Goal: Information Seeking & Learning: Check status

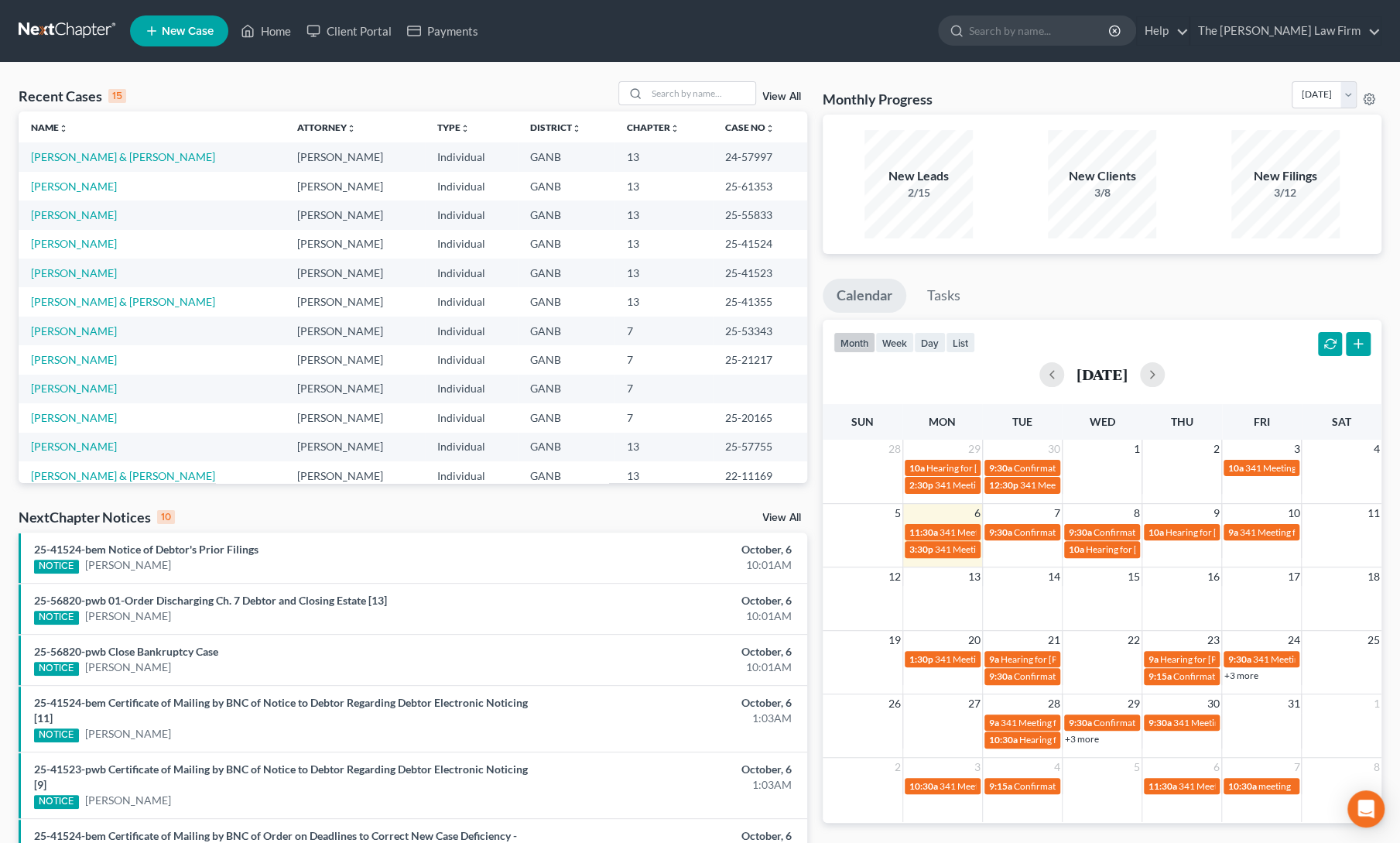
click at [212, 495] on div "Recent Cases 15 View All Name unfold_more expand_more expand_less Attorney unfo…" at bounding box center [413, 598] width 804 height 1033
click at [700, 90] on input "search" at bounding box center [701, 93] width 108 height 23
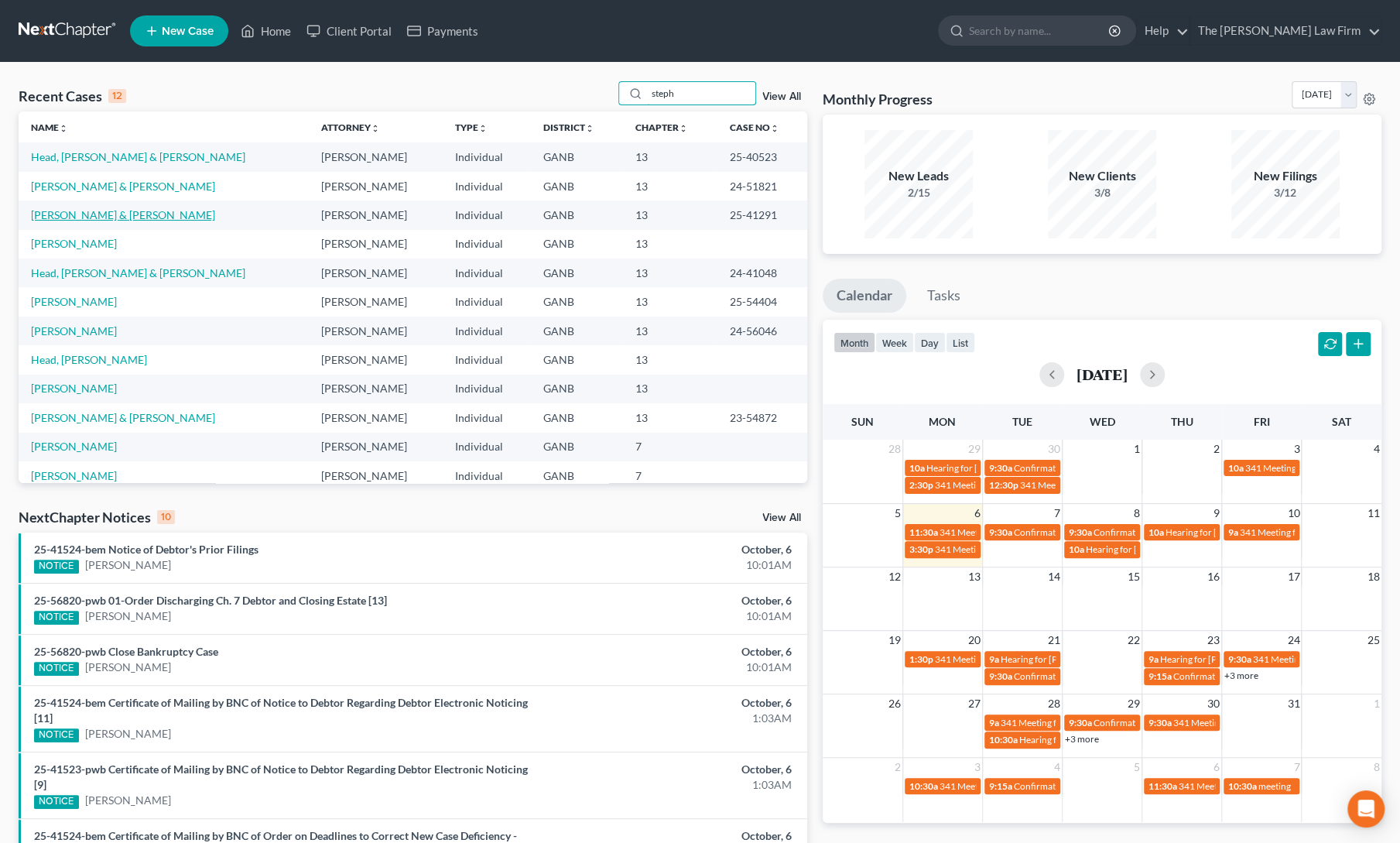
type input "steph"
click at [104, 213] on link "[PERSON_NAME] & [PERSON_NAME]" at bounding box center [123, 215] width 184 height 13
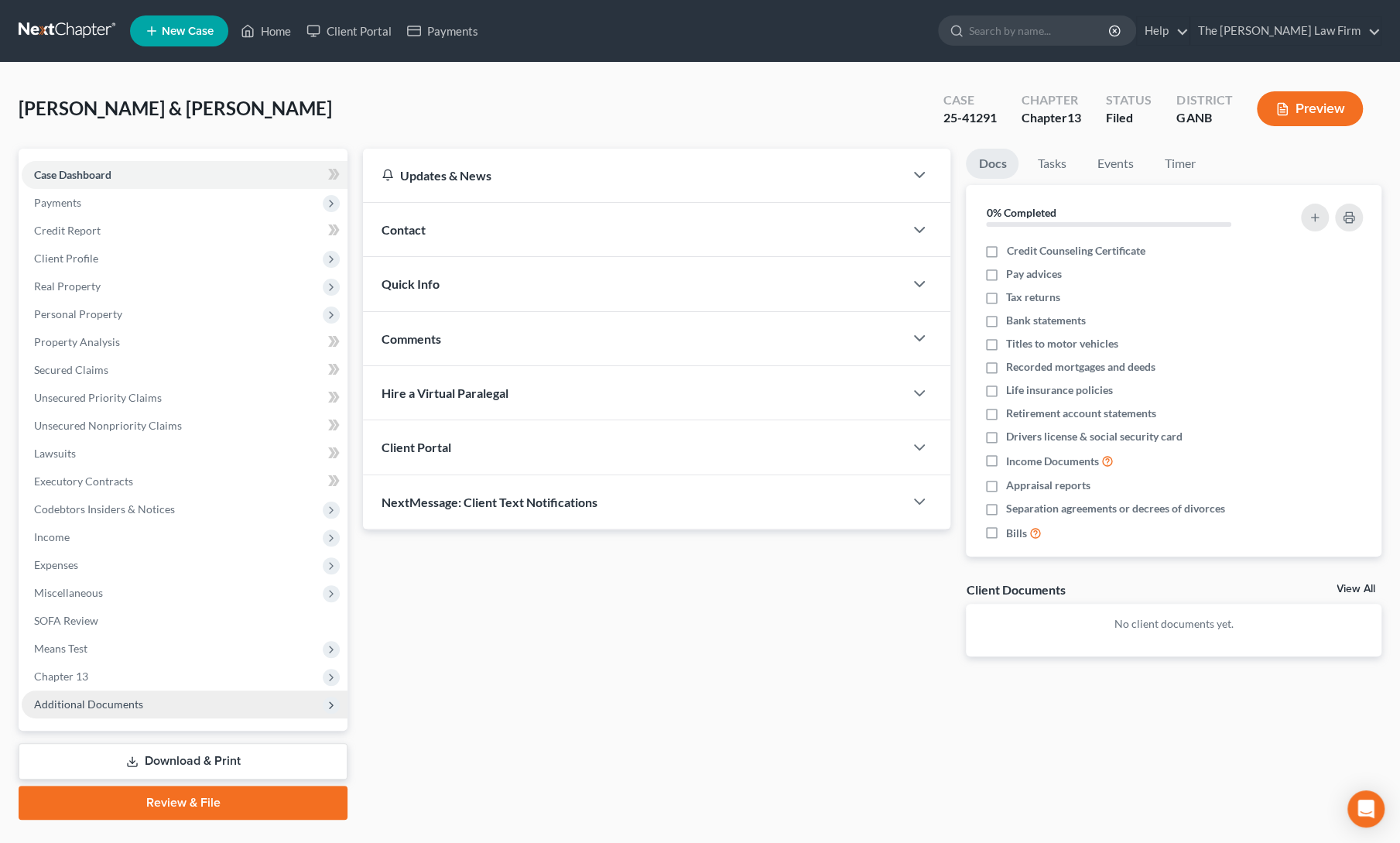
click at [70, 707] on span "Additional Documents" at bounding box center [88, 704] width 109 height 13
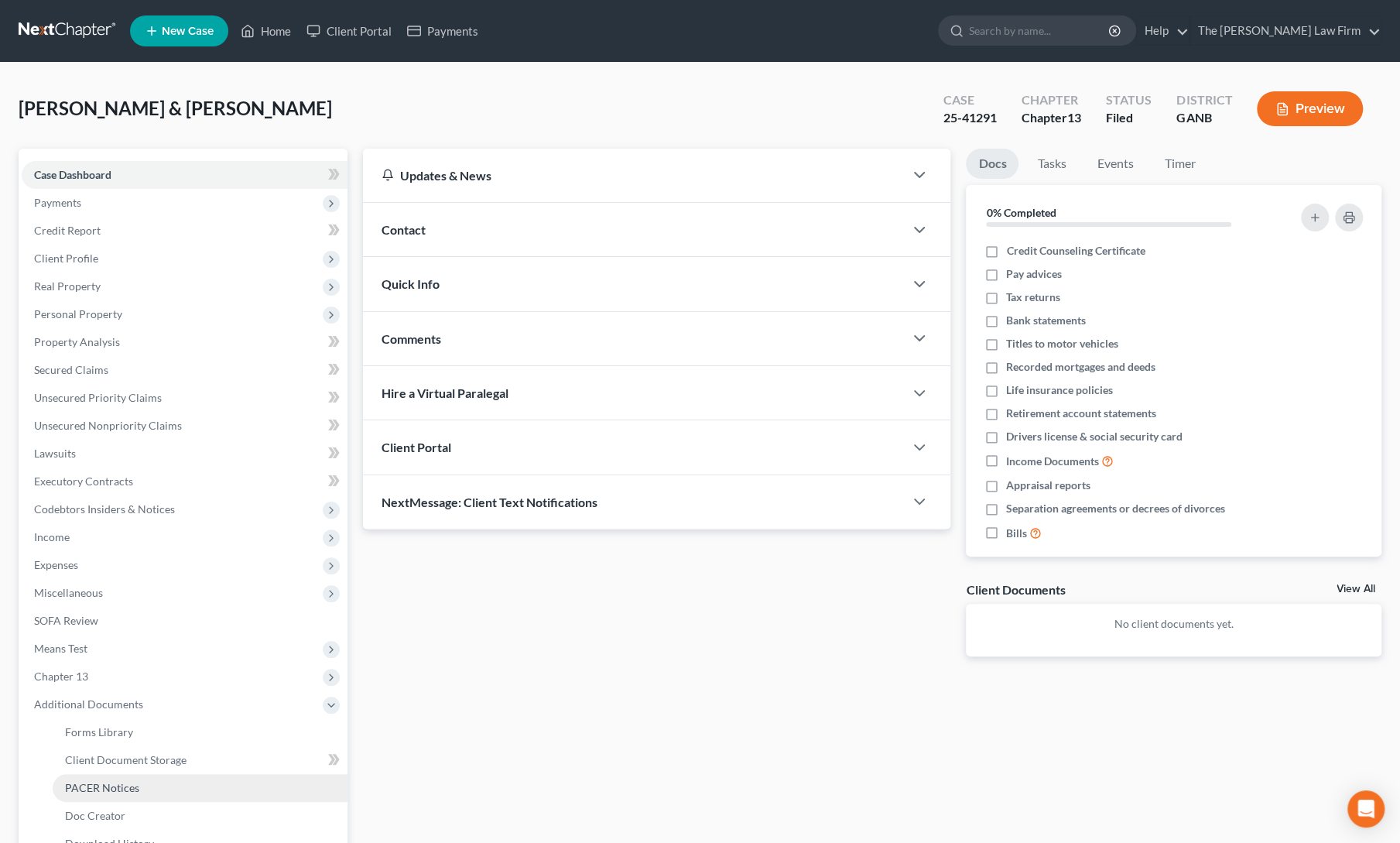
click at [90, 789] on span "PACER Notices" at bounding box center [102, 788] width 75 height 13
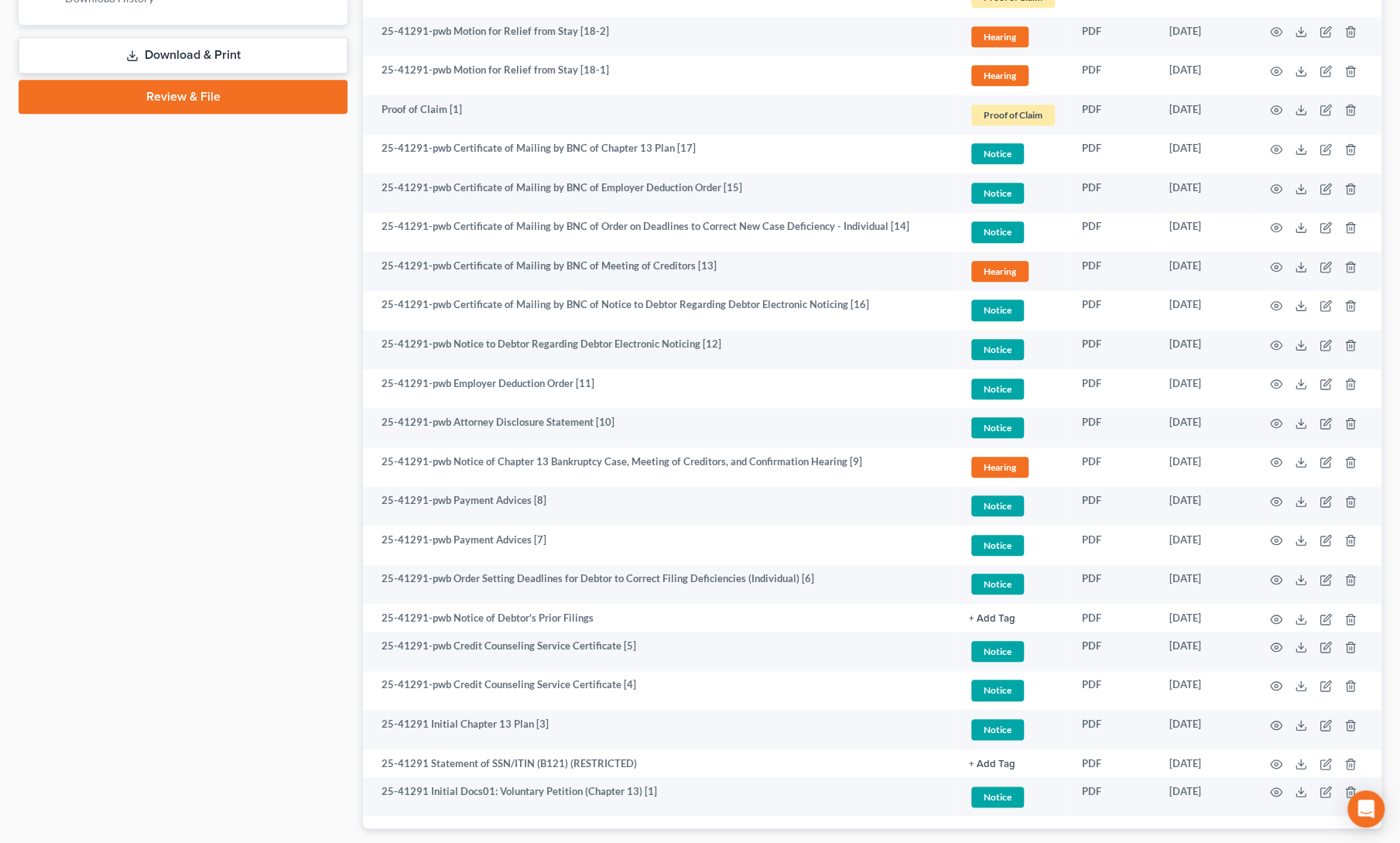
scroll to position [852, 0]
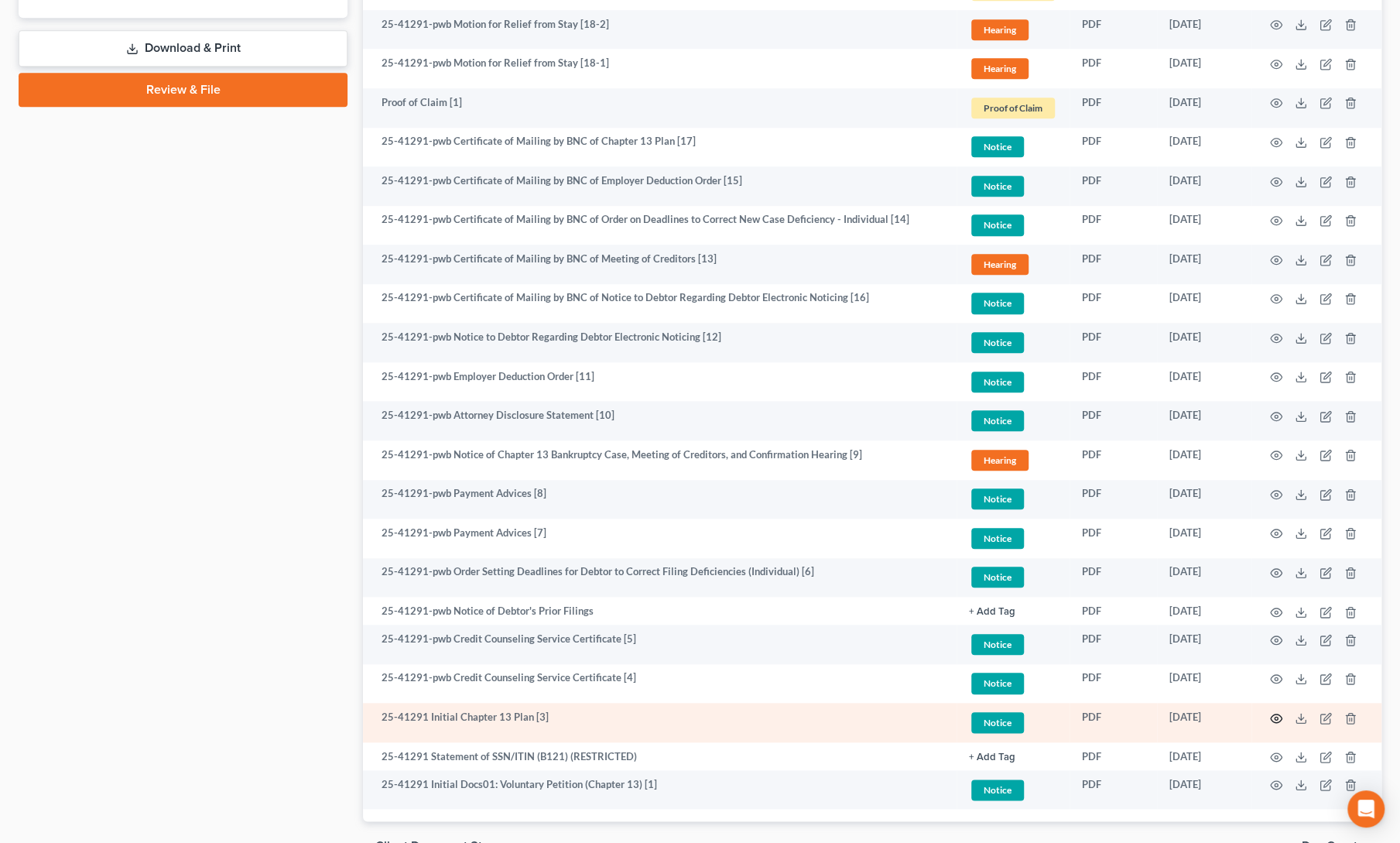
click at [1274, 718] on icon "button" at bounding box center [1277, 719] width 13 height 13
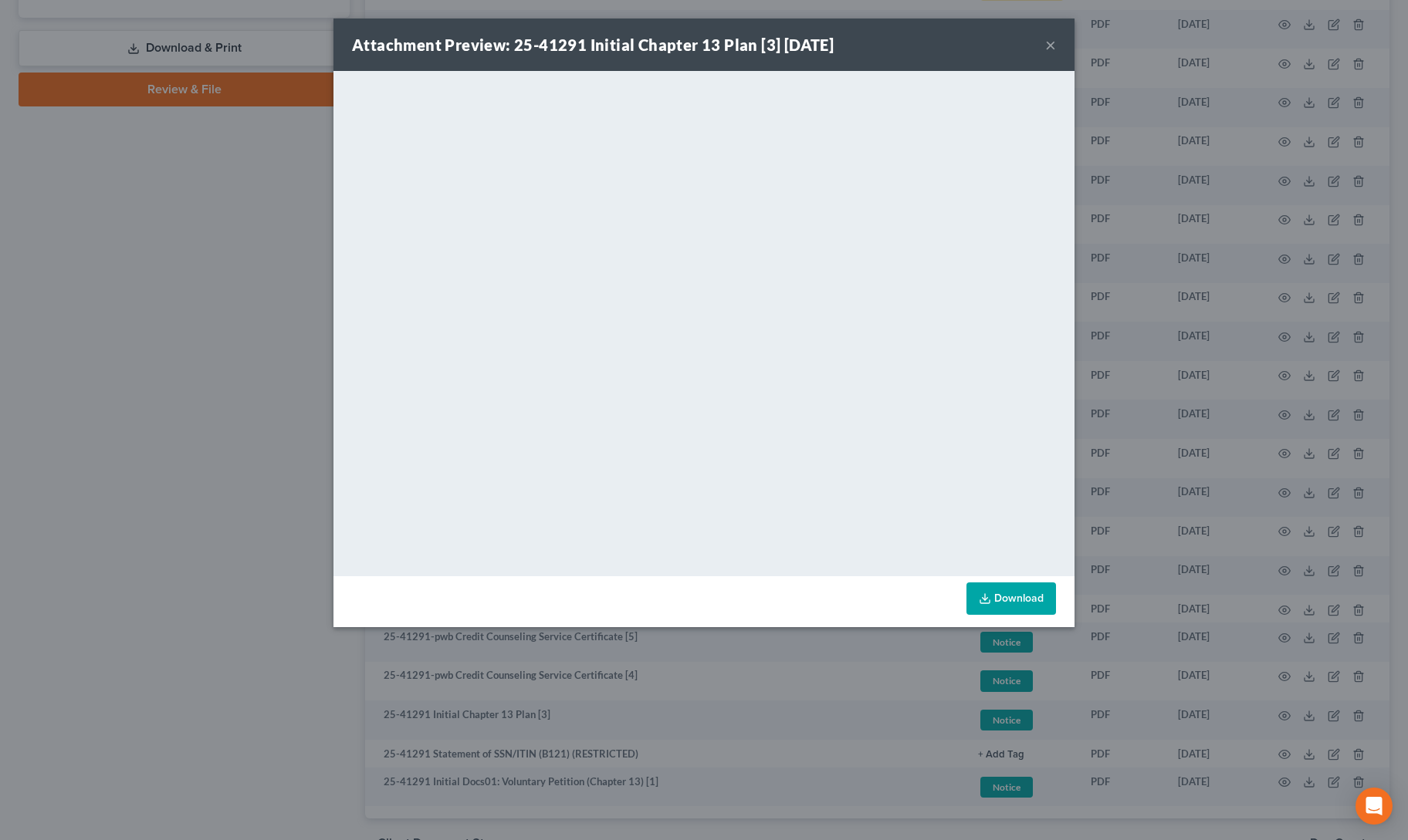
click at [1047, 42] on button "×" at bounding box center [1051, 45] width 11 height 19
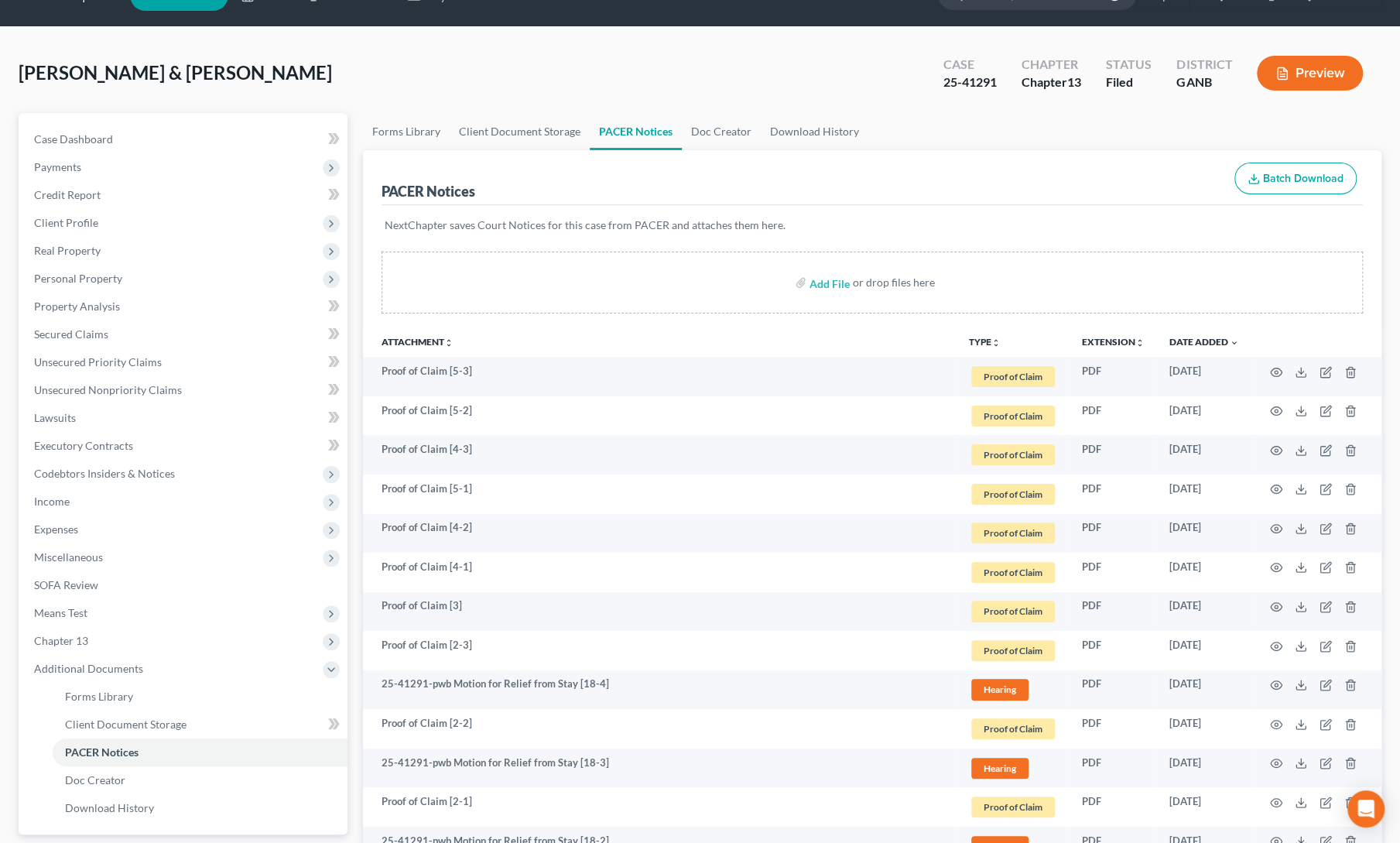
scroll to position [35, 0]
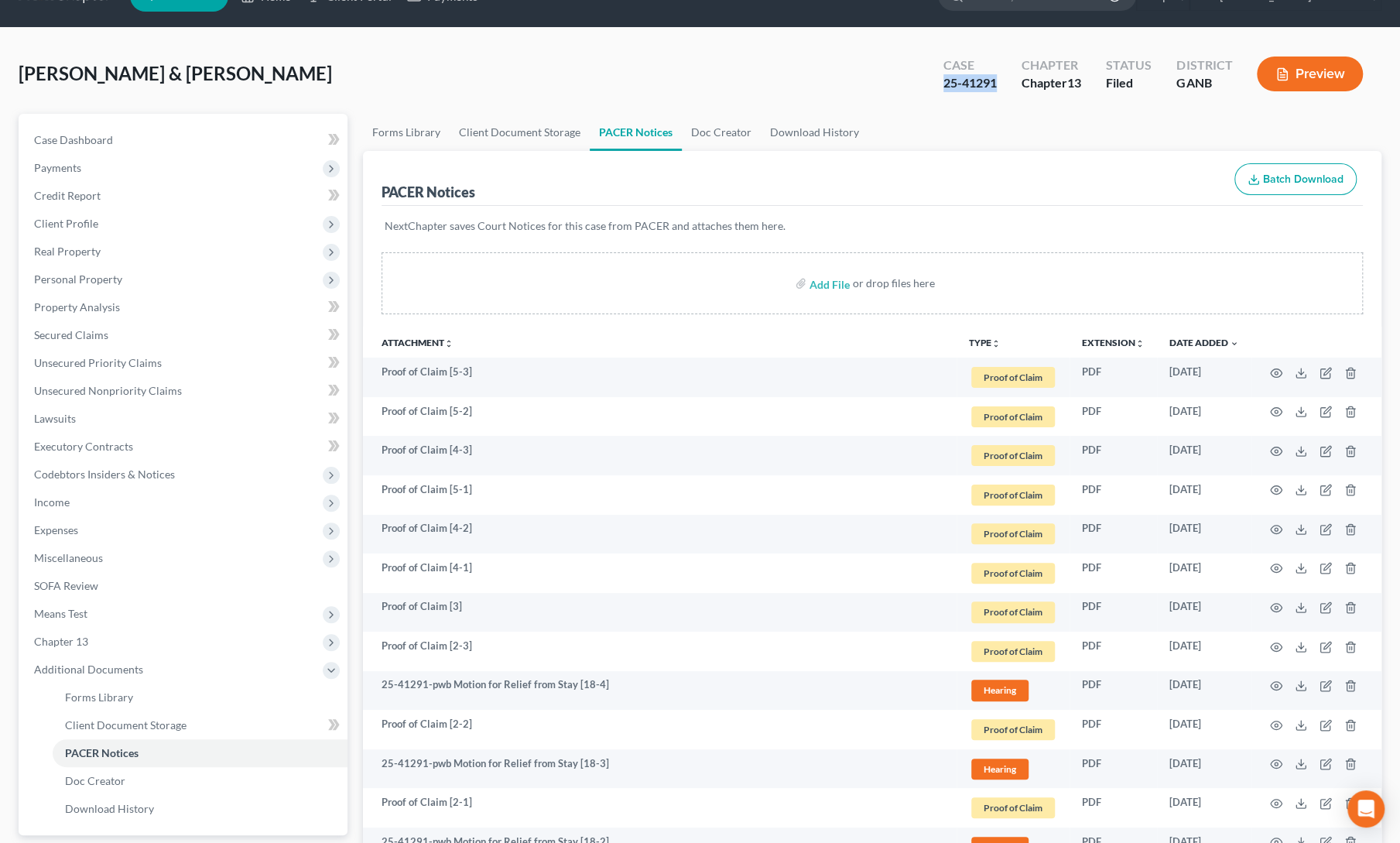
drag, startPoint x: 935, startPoint y: 80, endPoint x: 995, endPoint y: 87, distance: 60.4
click at [995, 87] on div "Case 25-41291" at bounding box center [970, 75] width 78 height 46
copy div "25-41291"
click at [69, 280] on span "Personal Property" at bounding box center [78, 279] width 88 height 13
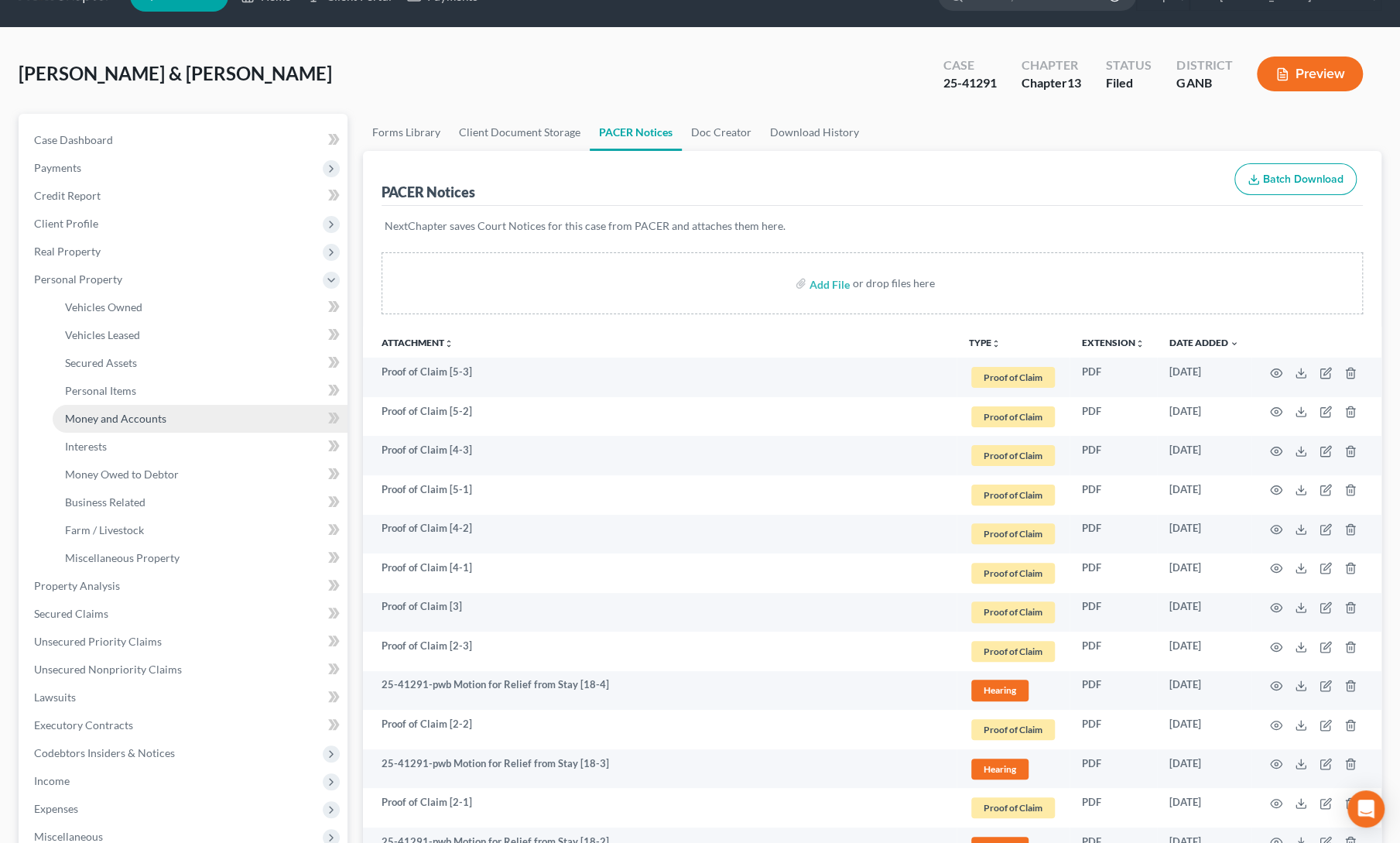
click at [106, 419] on span "Money and Accounts" at bounding box center [116, 418] width 101 height 13
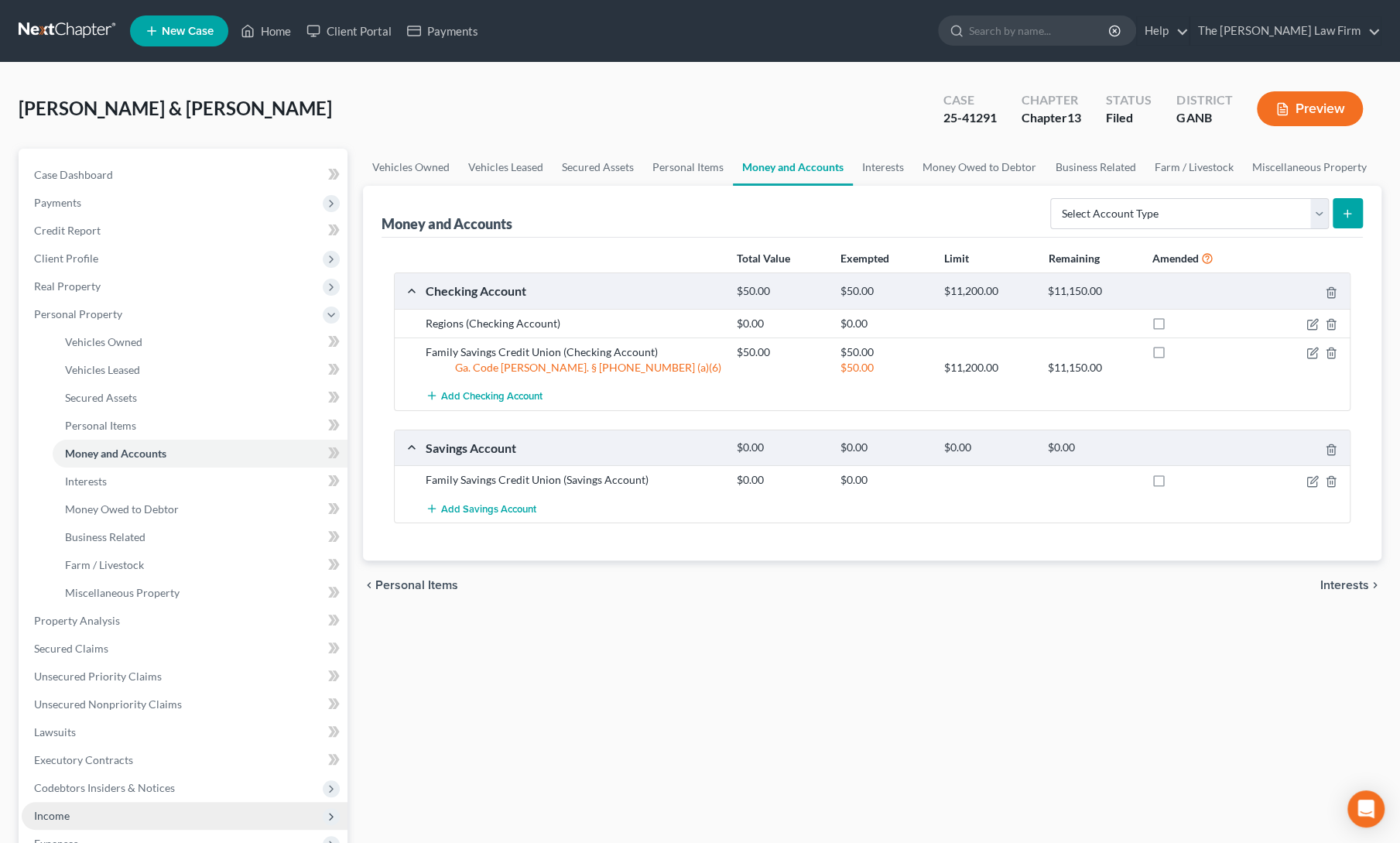
click at [52, 813] on span "Income" at bounding box center [51, 815] width 35 height 13
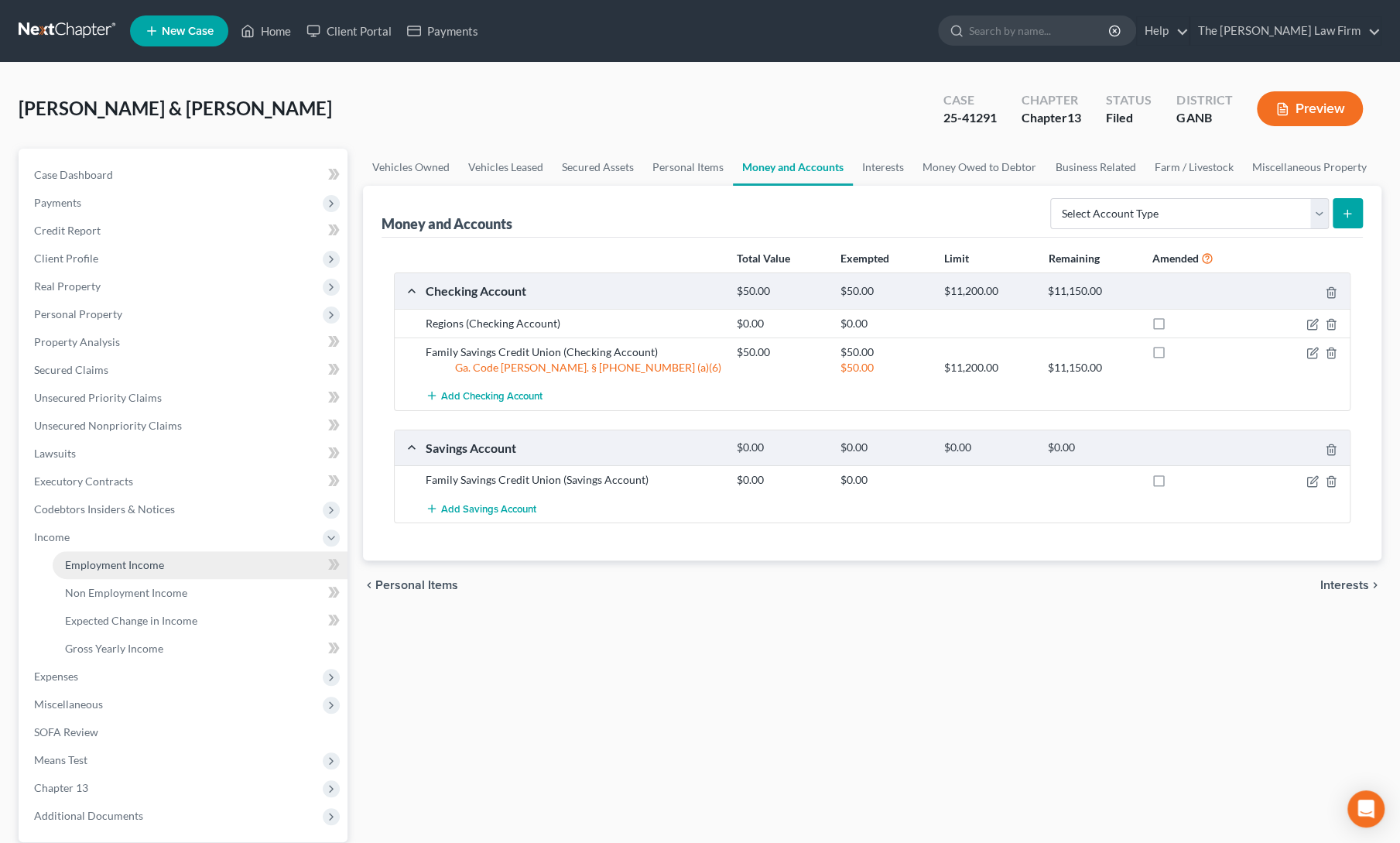
click at [153, 572] on link "Employment Income" at bounding box center [200, 565] width 295 height 28
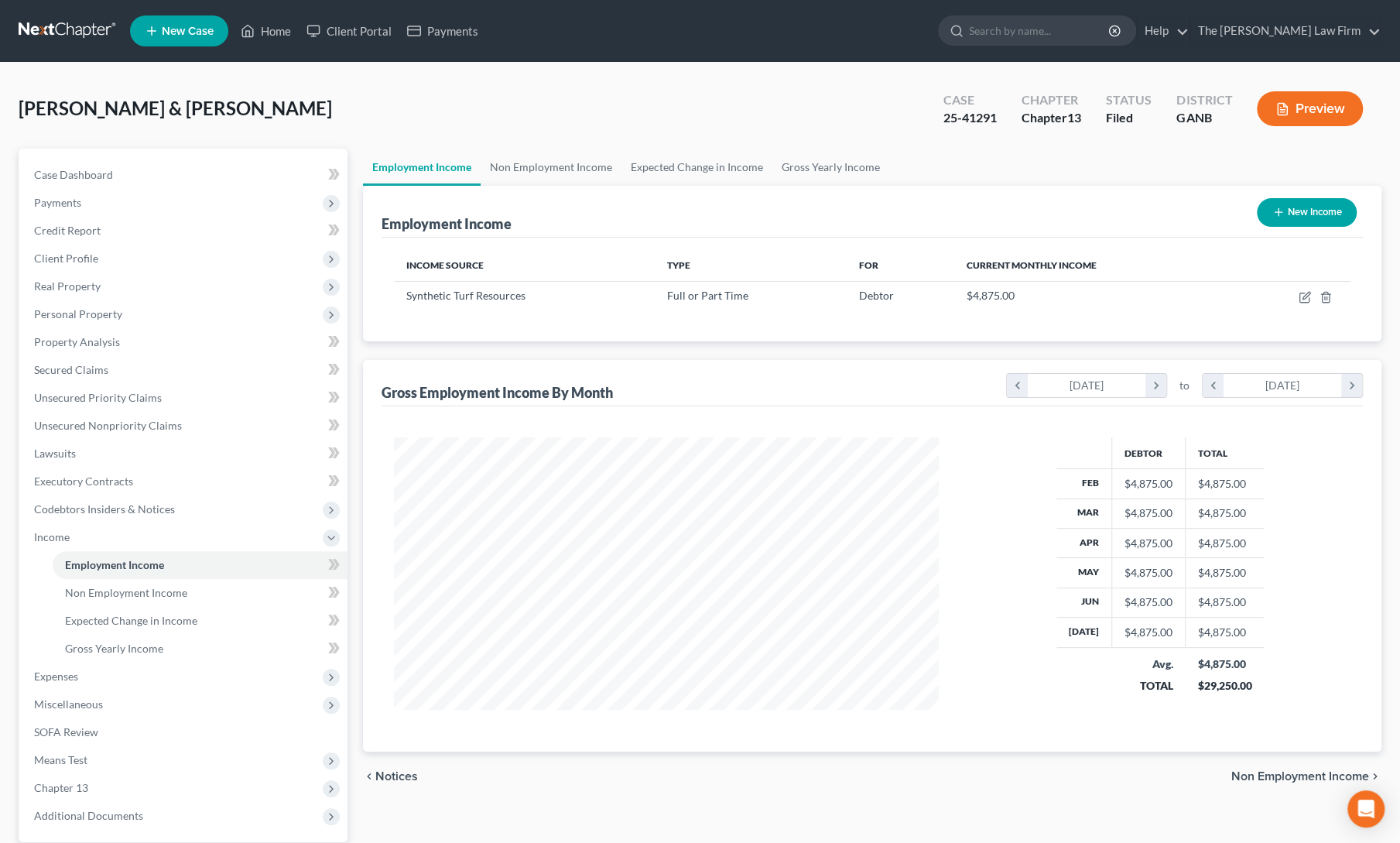
scroll to position [276, 576]
click at [569, 160] on link "Non Employment Income" at bounding box center [551, 167] width 141 height 37
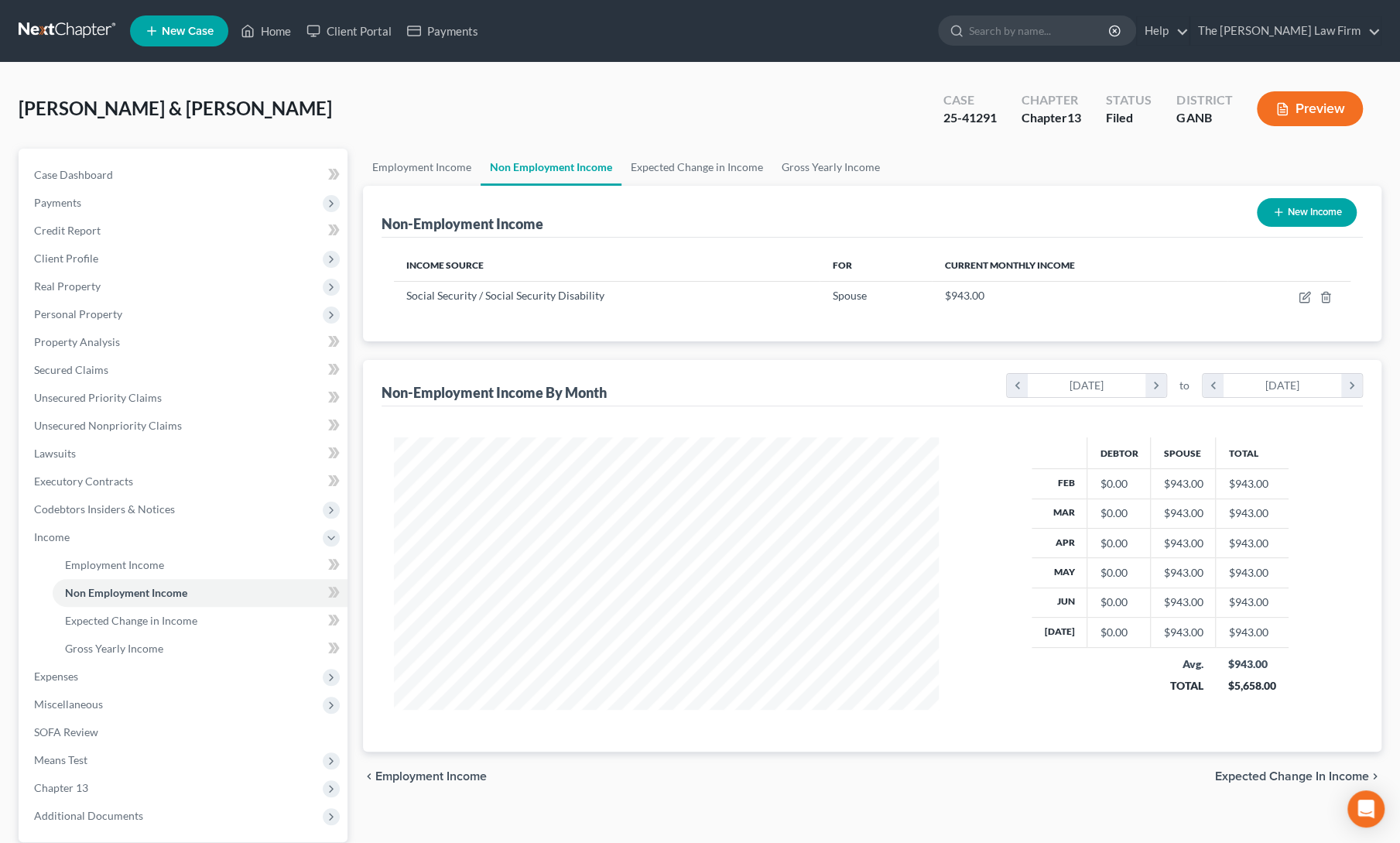
scroll to position [276, 576]
click at [415, 168] on link "Employment Income" at bounding box center [422, 167] width 118 height 37
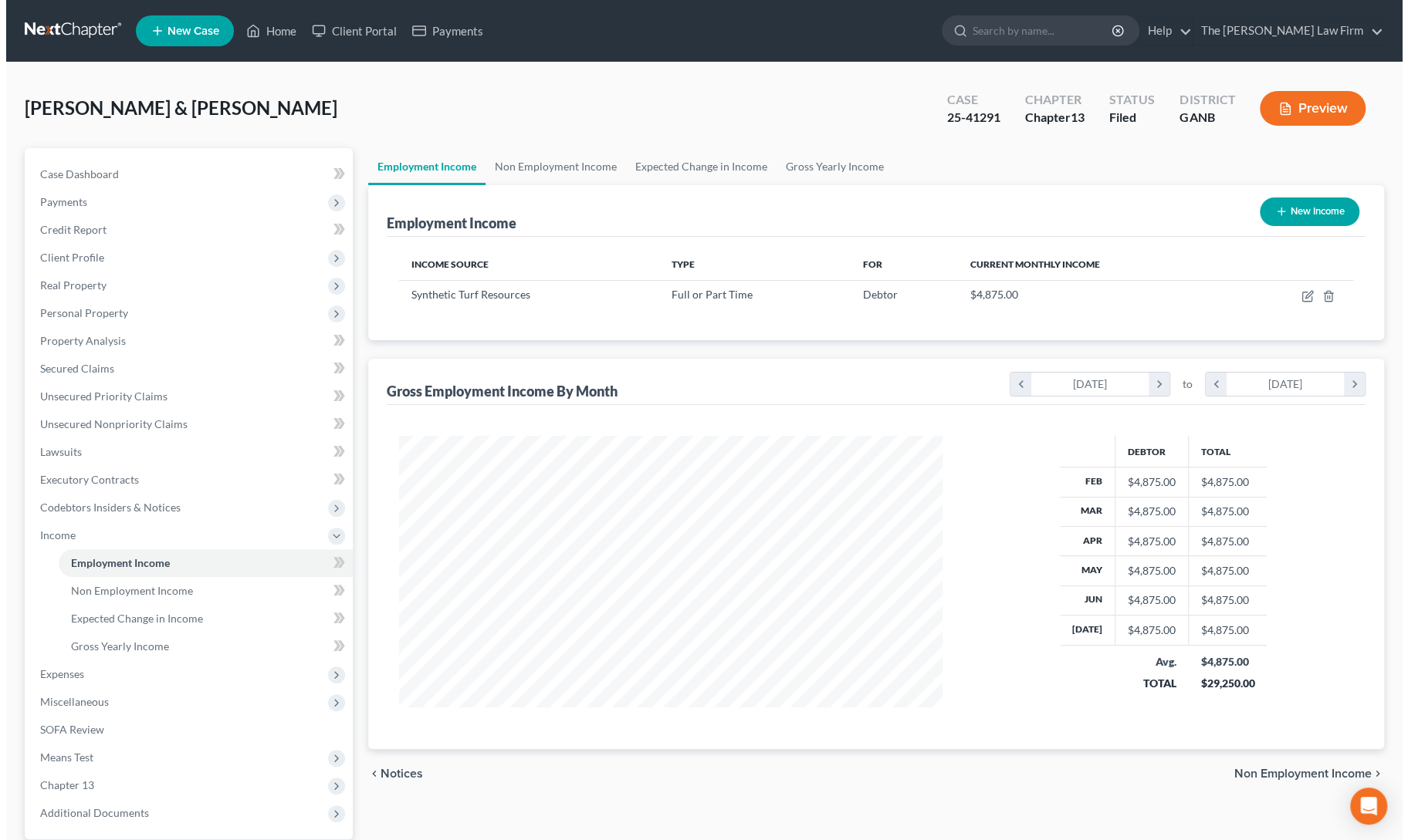
scroll to position [275, 575]
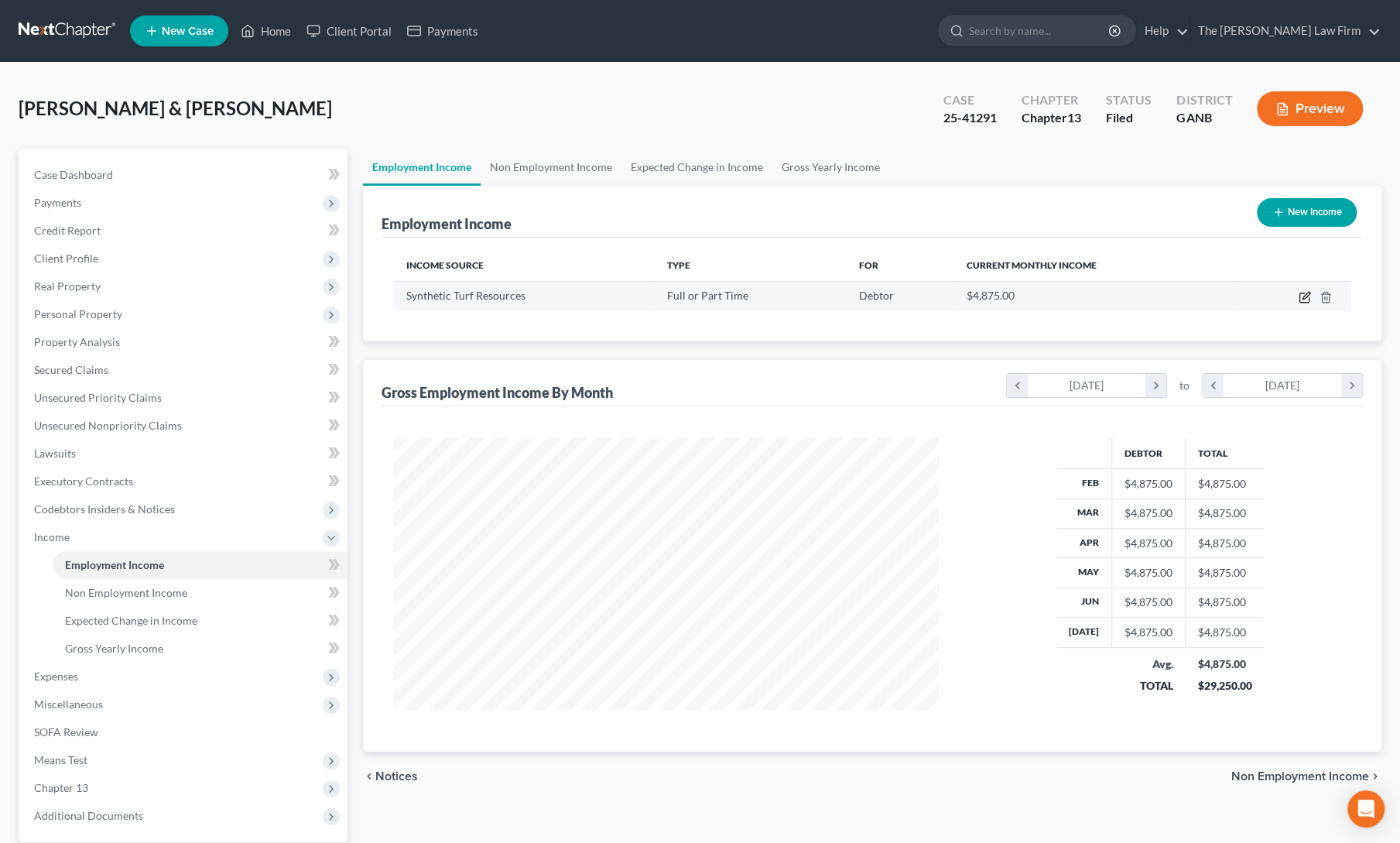
click at [1303, 296] on icon "button" at bounding box center [1306, 295] width 7 height 7
select select "0"
select select "10"
select select "3"
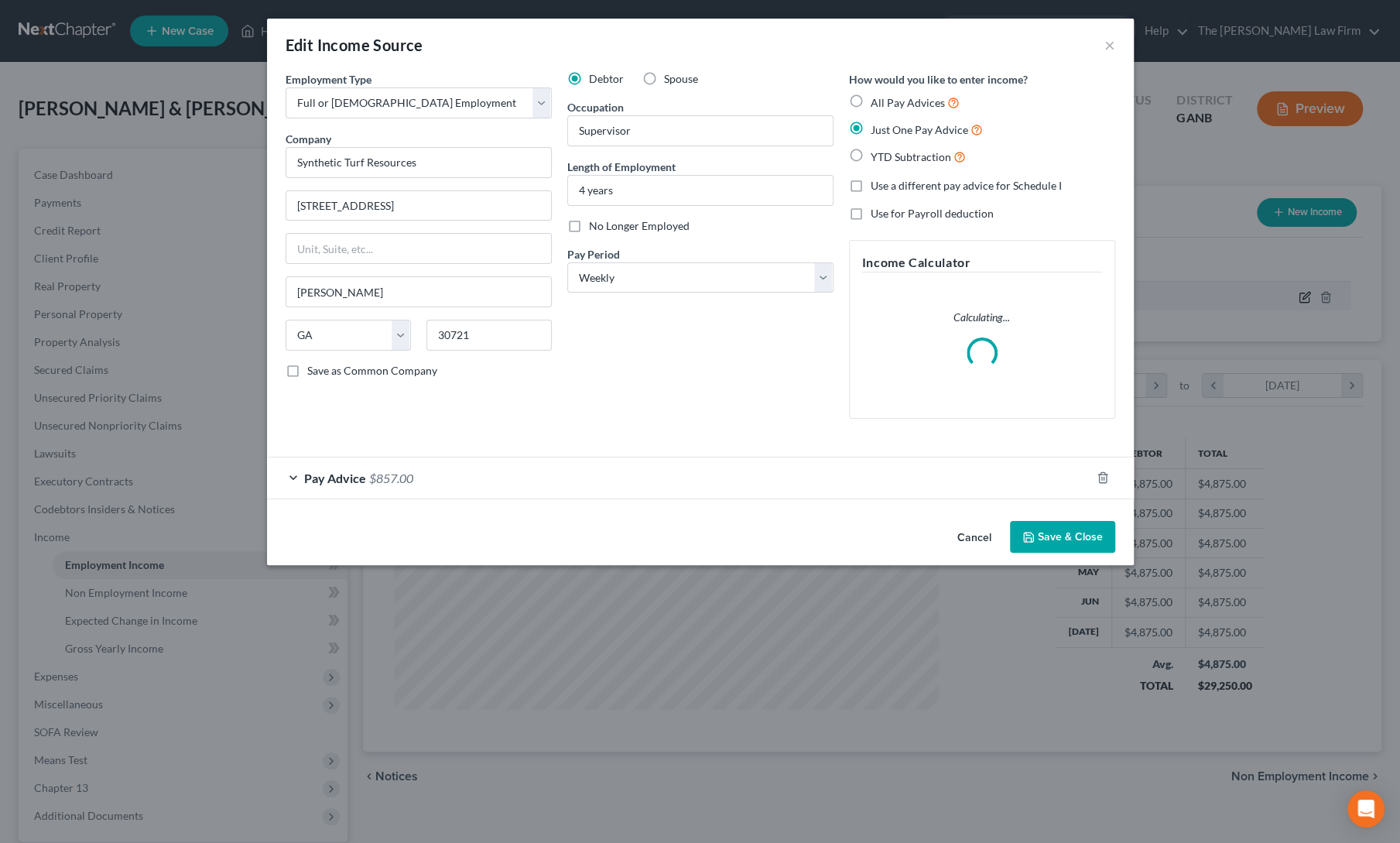
scroll to position [276, 581]
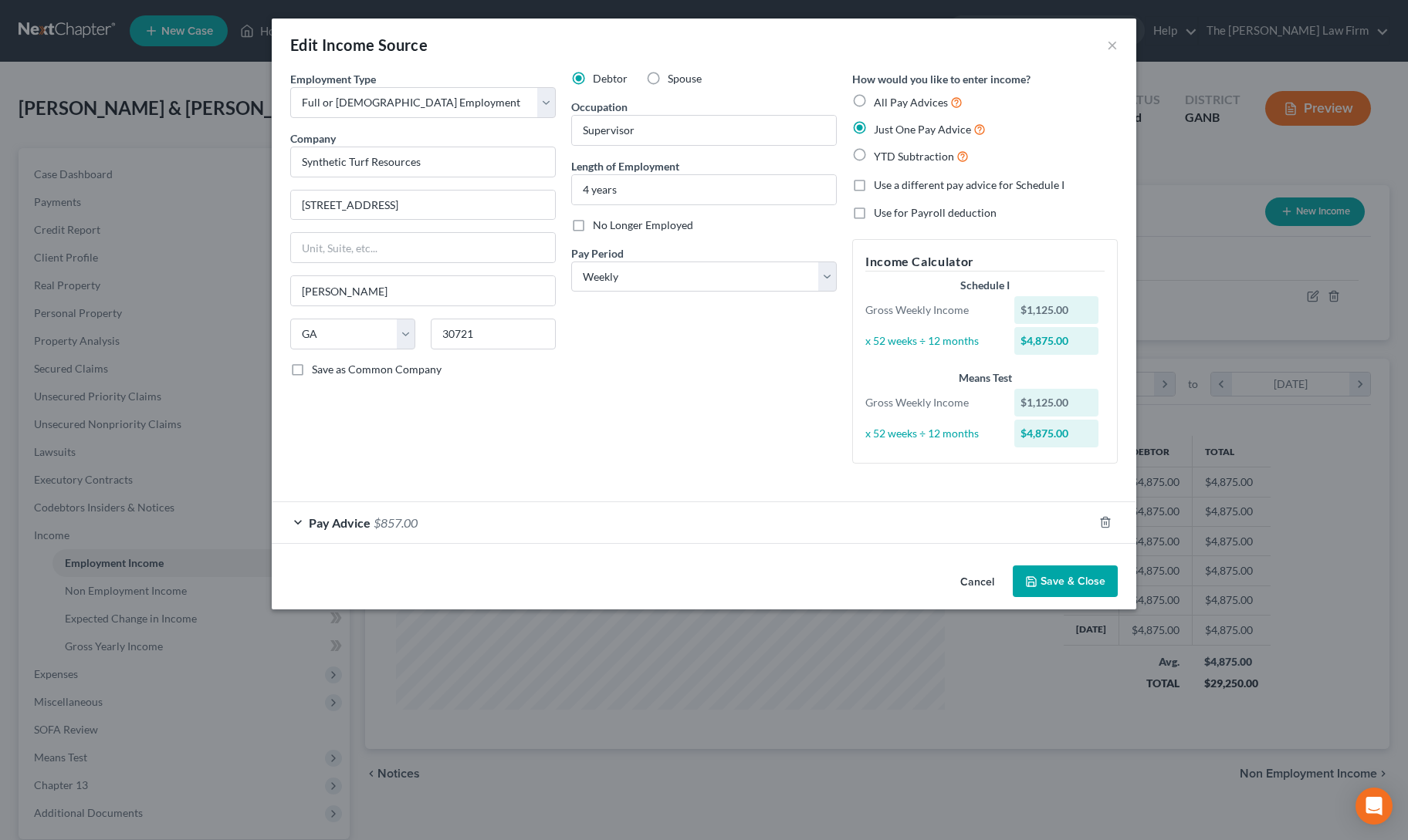
click at [298, 518] on div "Pay Advice $857.00" at bounding box center [683, 523] width 822 height 41
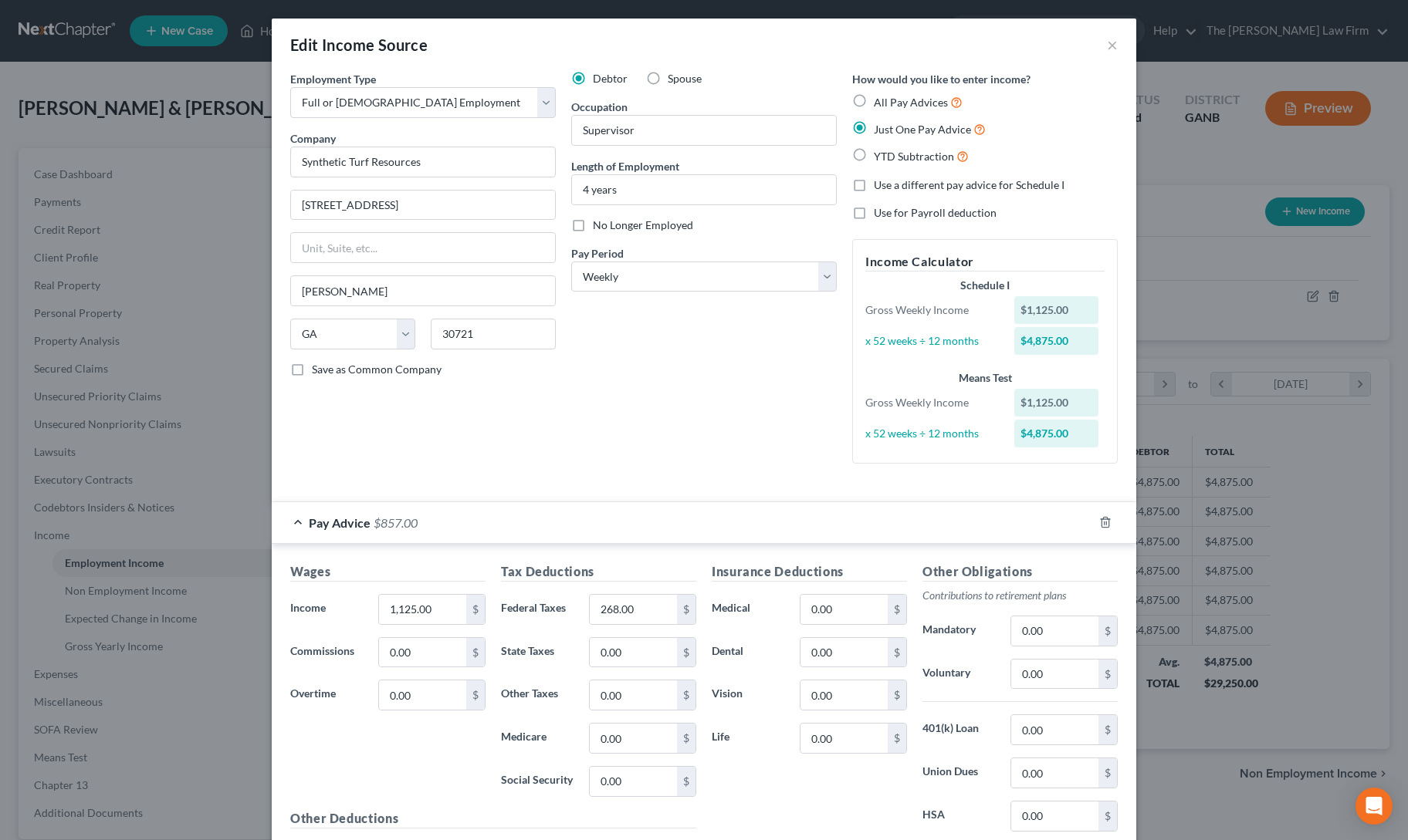
click at [298, 518] on div "Pay Advice $857.00" at bounding box center [683, 523] width 822 height 41
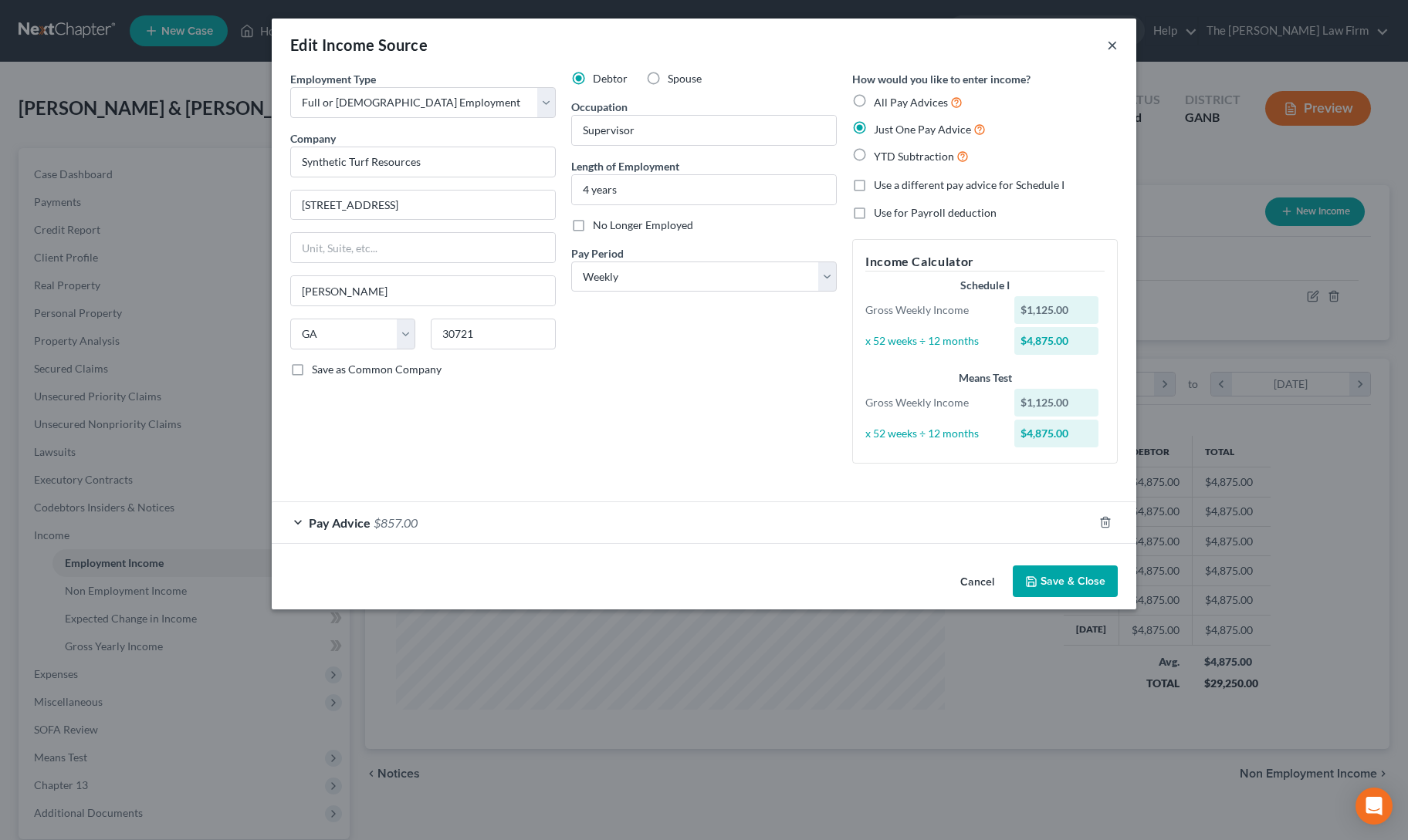
click at [1117, 45] on button "×" at bounding box center [1112, 45] width 11 height 19
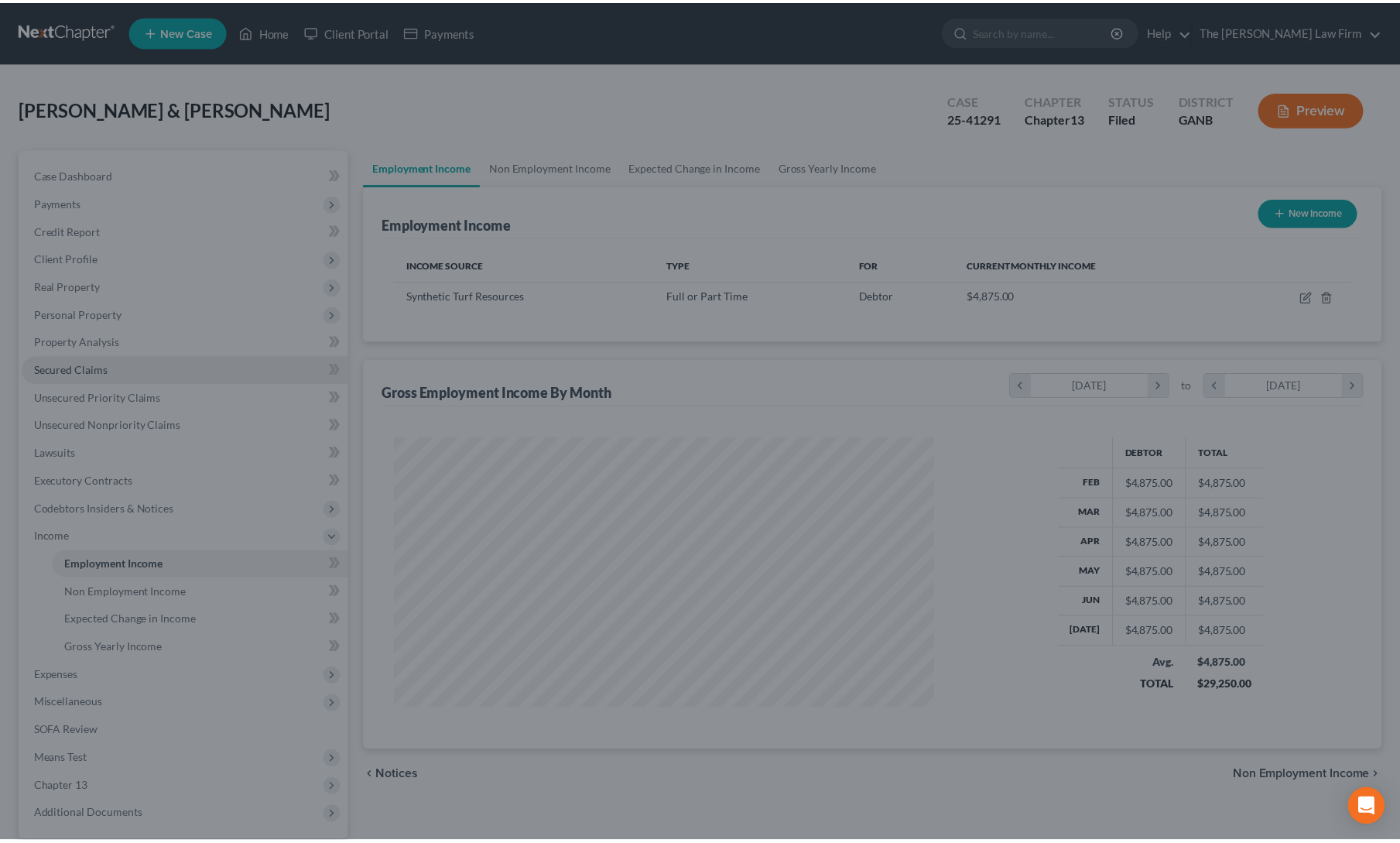
scroll to position [774134, 773533]
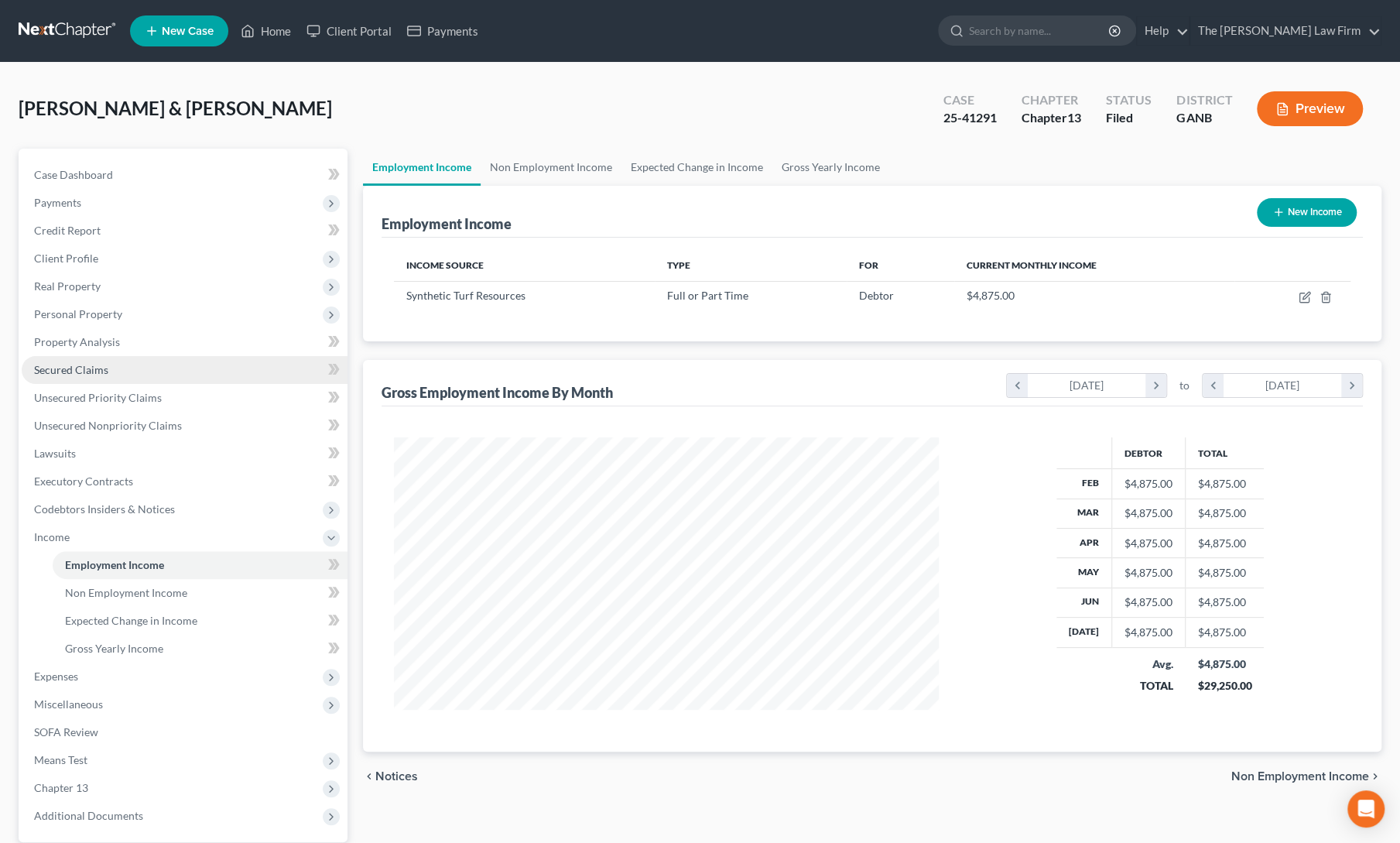
click at [115, 365] on link "Secured Claims" at bounding box center [185, 370] width 326 height 28
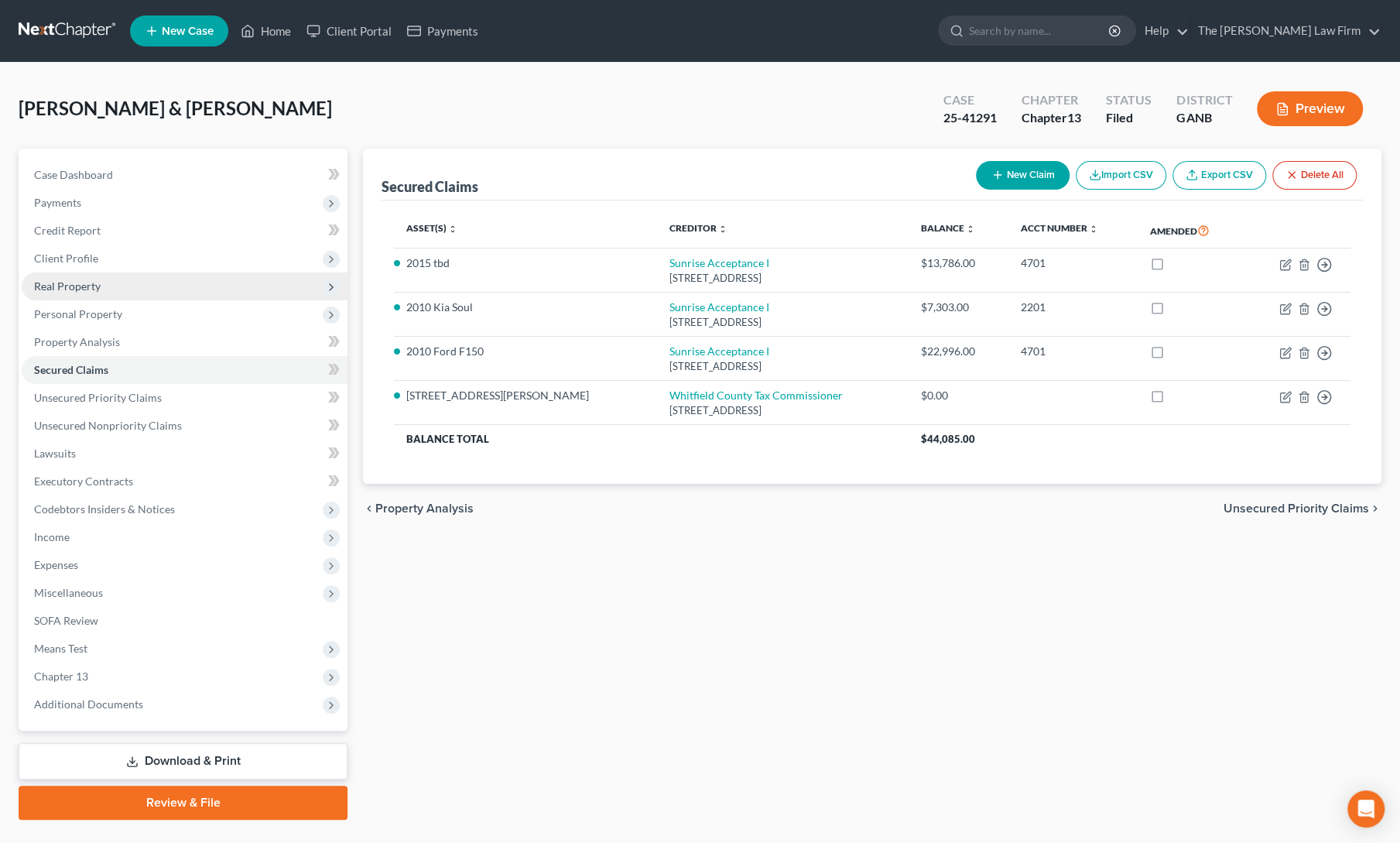
click at [58, 284] on span "Real Property" at bounding box center [67, 286] width 67 height 13
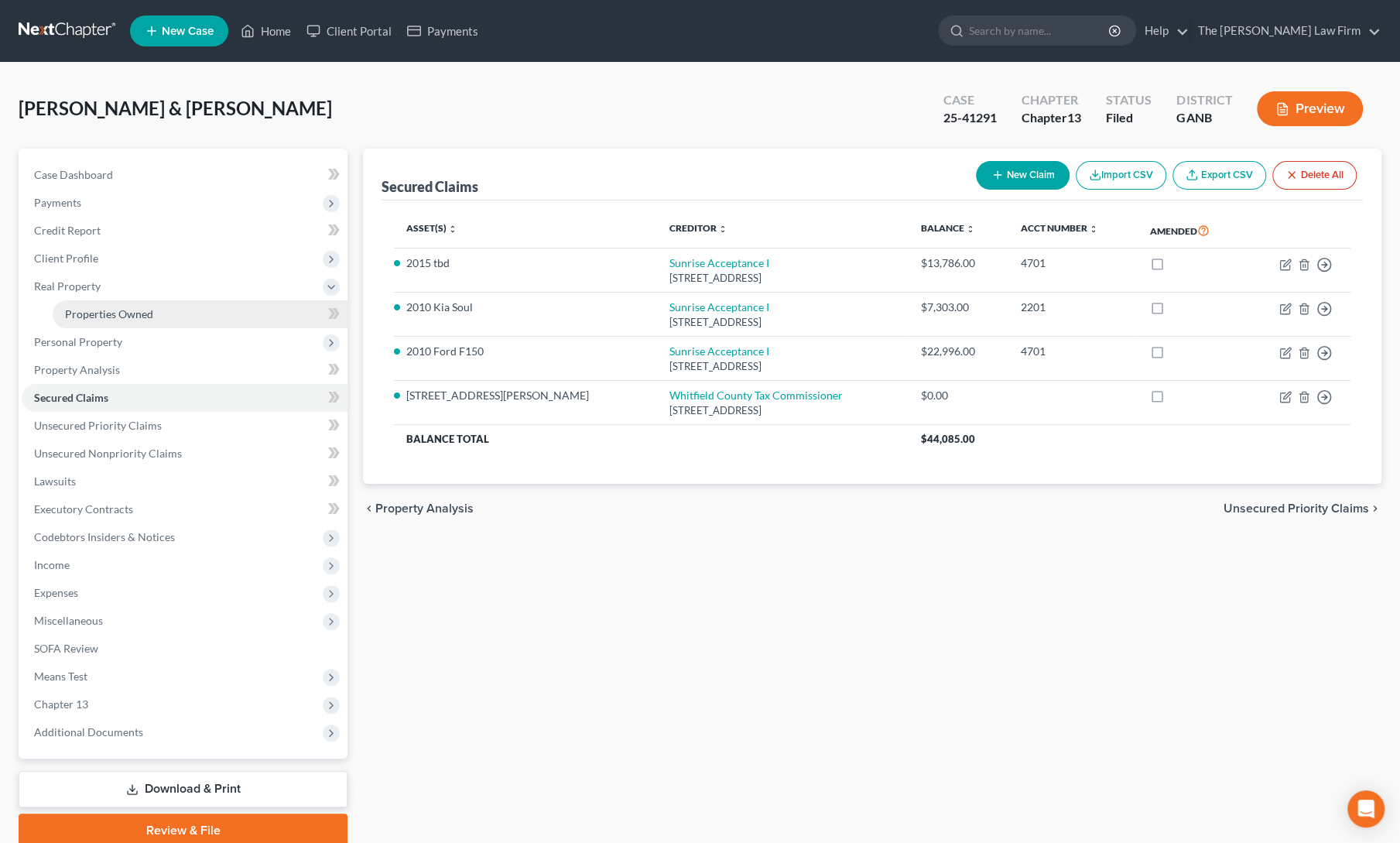
click at [83, 318] on span "Properties Owned" at bounding box center [109, 314] width 88 height 13
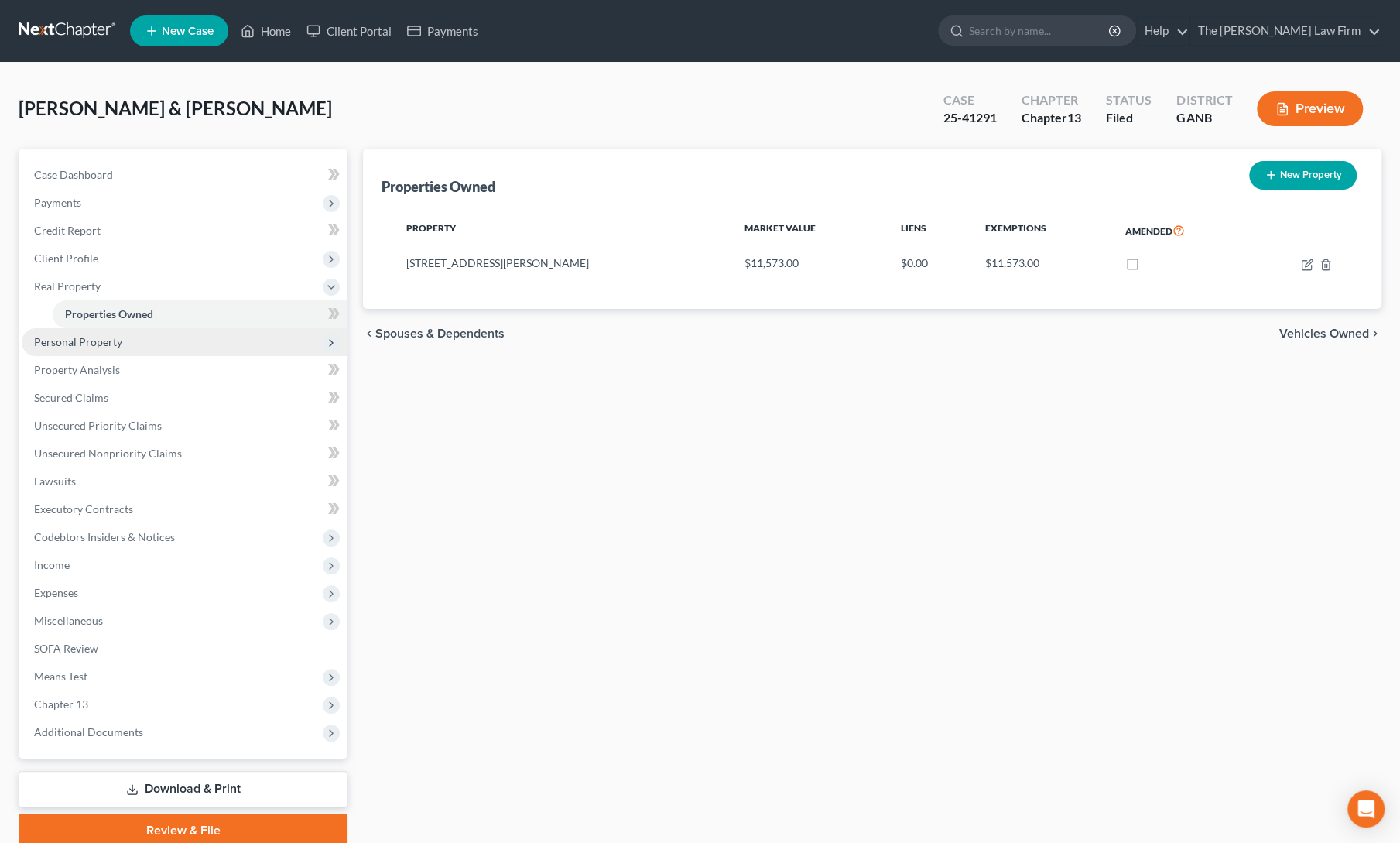
click at [76, 341] on span "Personal Property" at bounding box center [78, 341] width 88 height 13
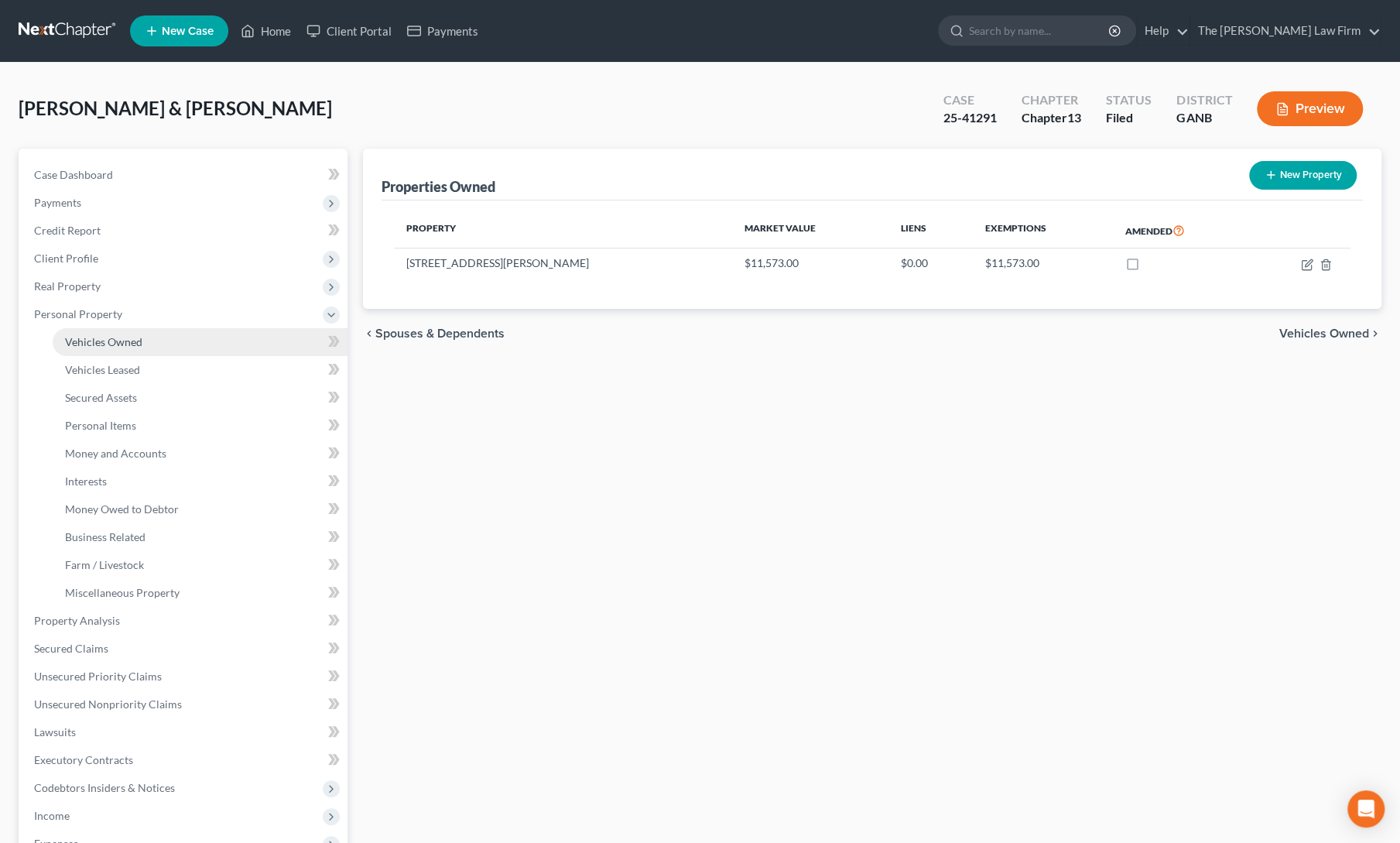
click at [108, 341] on span "Vehicles Owned" at bounding box center [104, 341] width 77 height 13
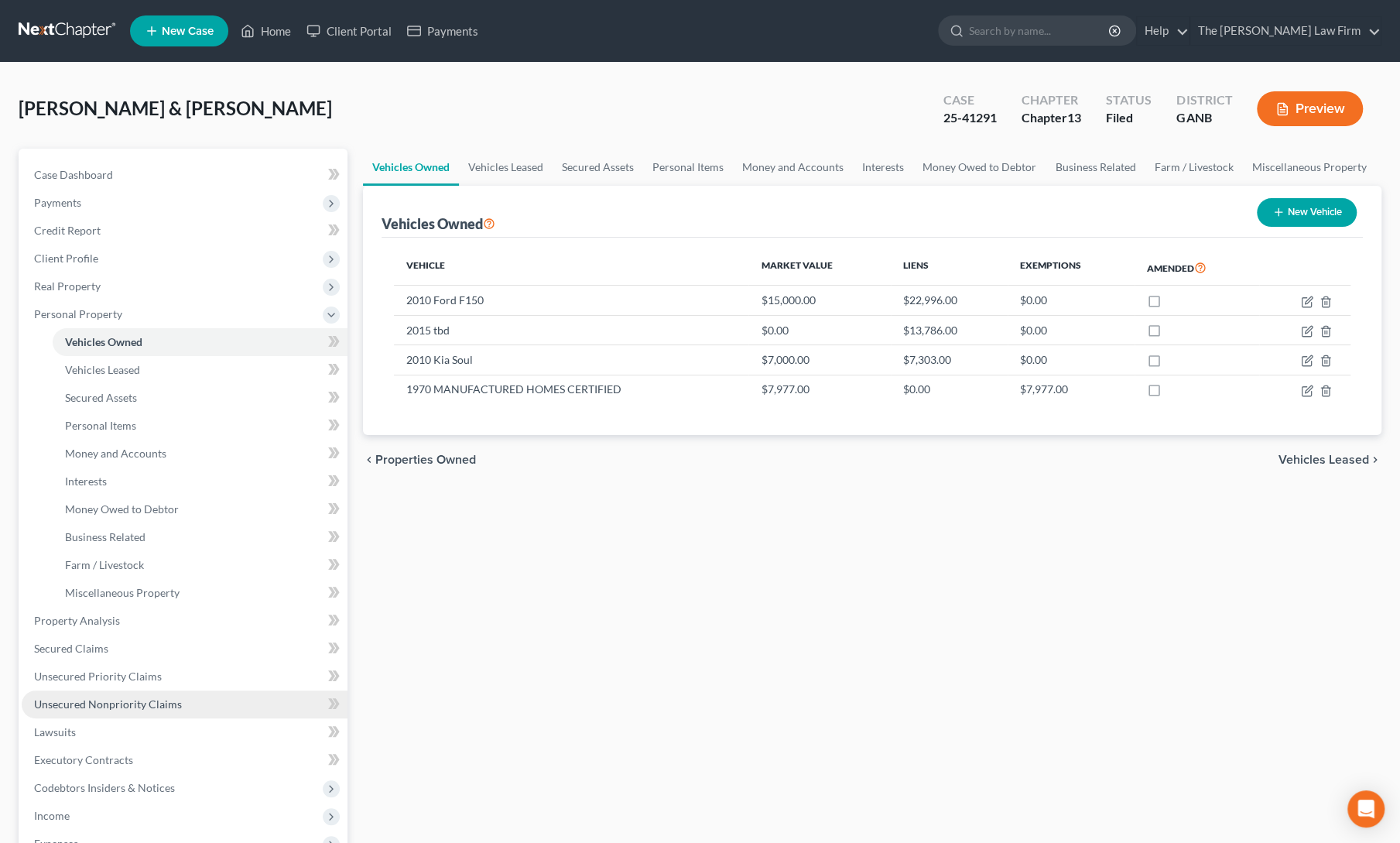
click at [83, 702] on span "Unsecured Nonpriority Claims" at bounding box center [108, 704] width 148 height 13
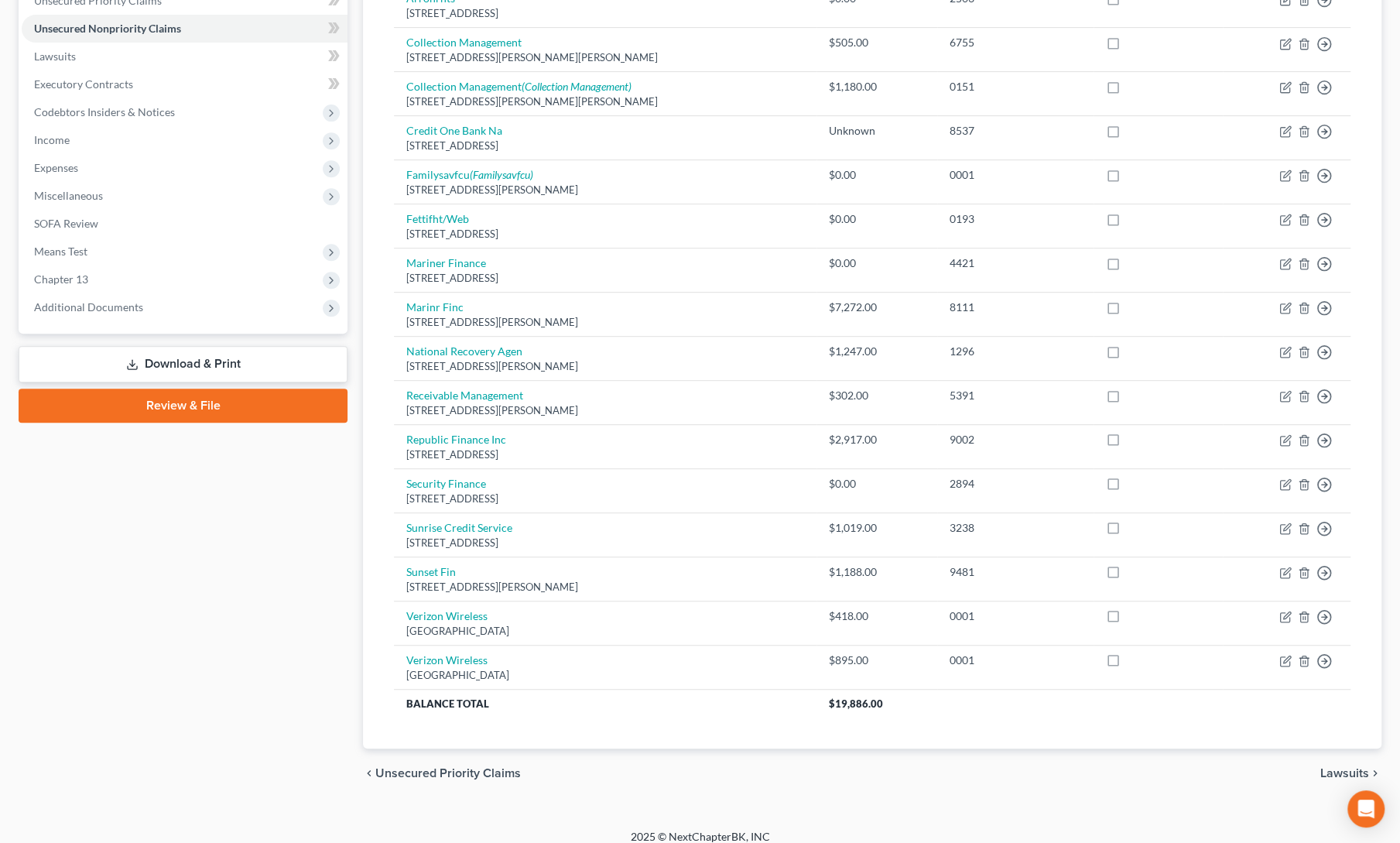
scroll to position [405, 0]
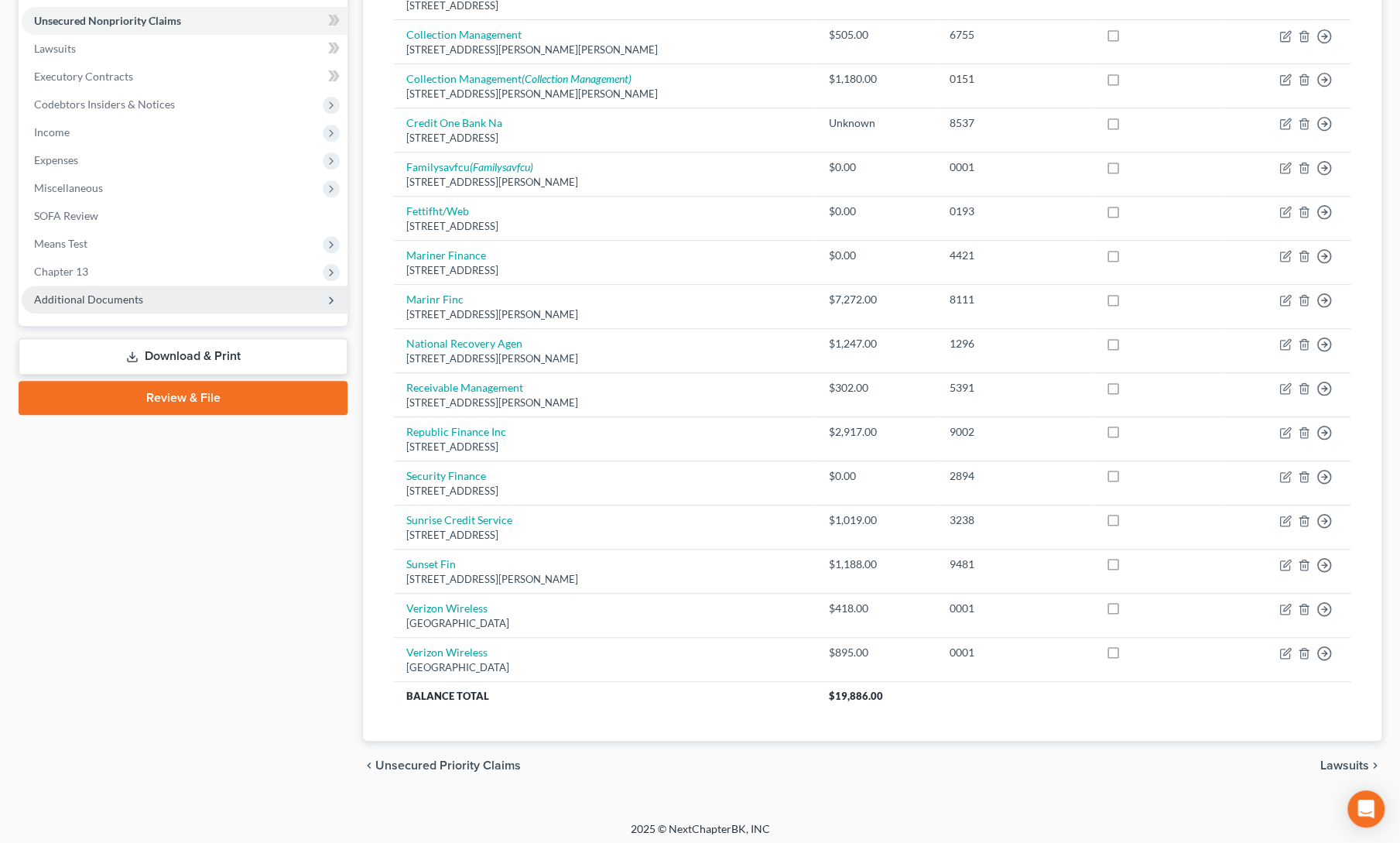
click at [61, 298] on span "Additional Documents" at bounding box center [88, 299] width 109 height 13
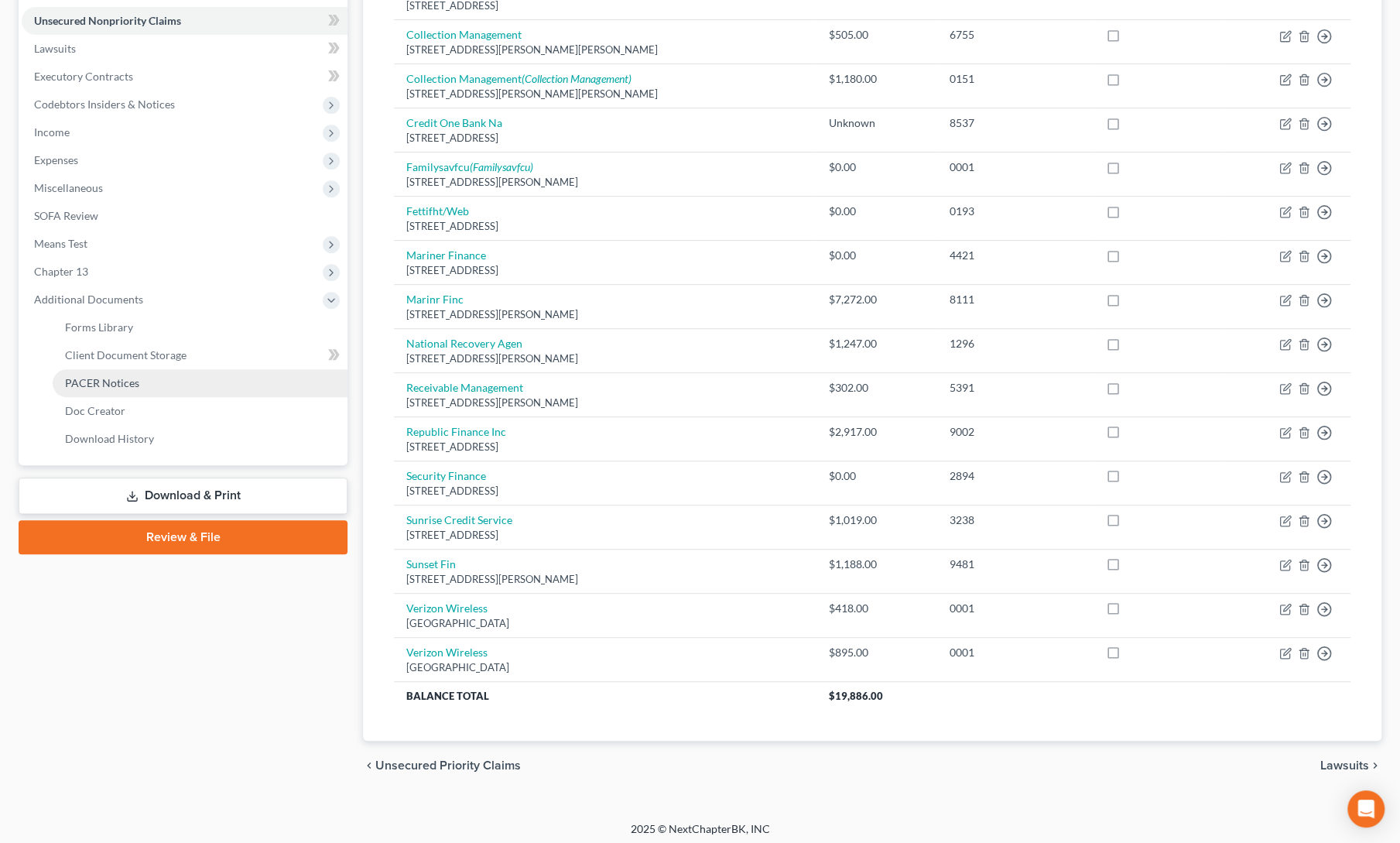
click at [87, 374] on link "PACER Notices" at bounding box center [200, 383] width 295 height 28
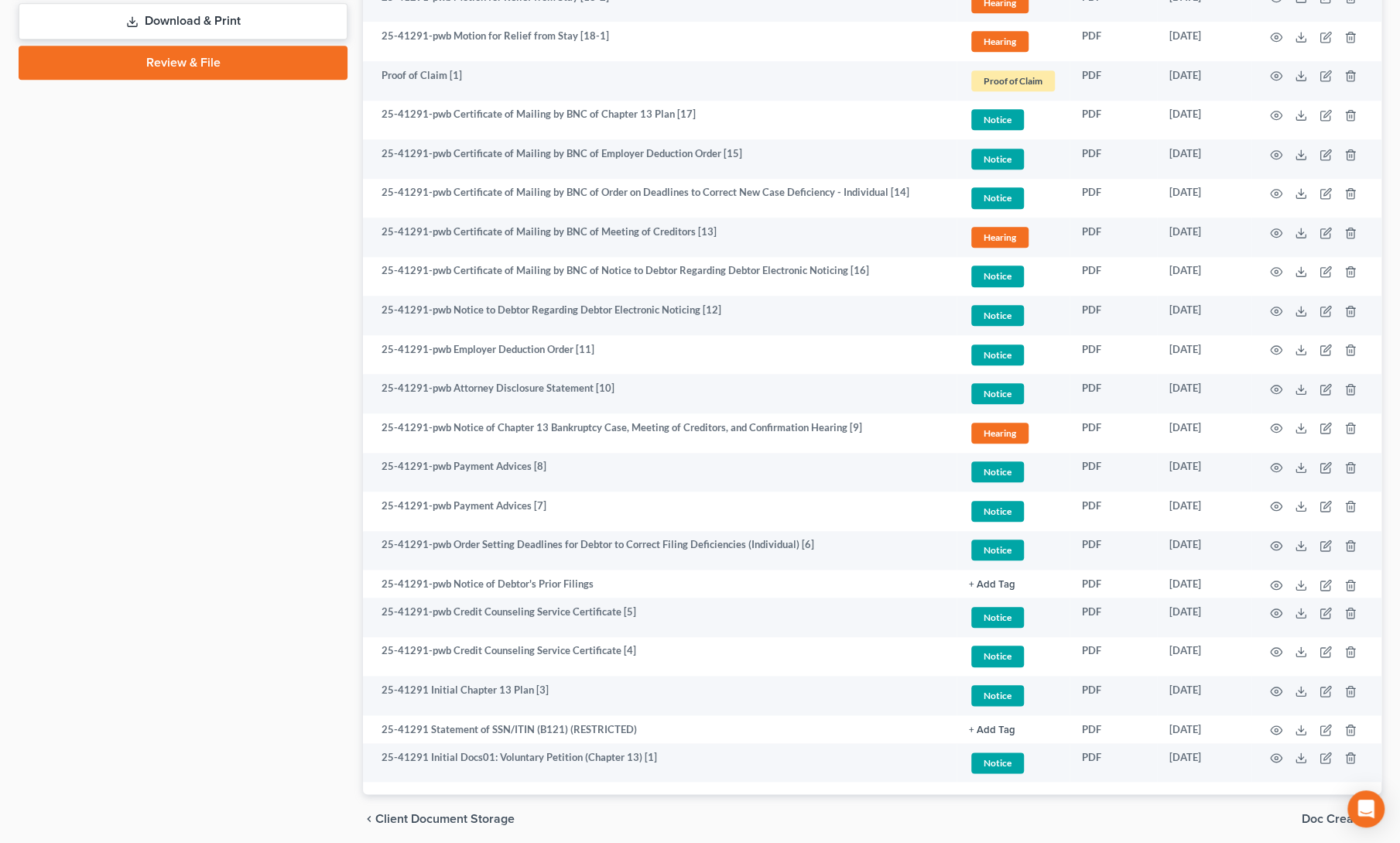
scroll to position [893, 0]
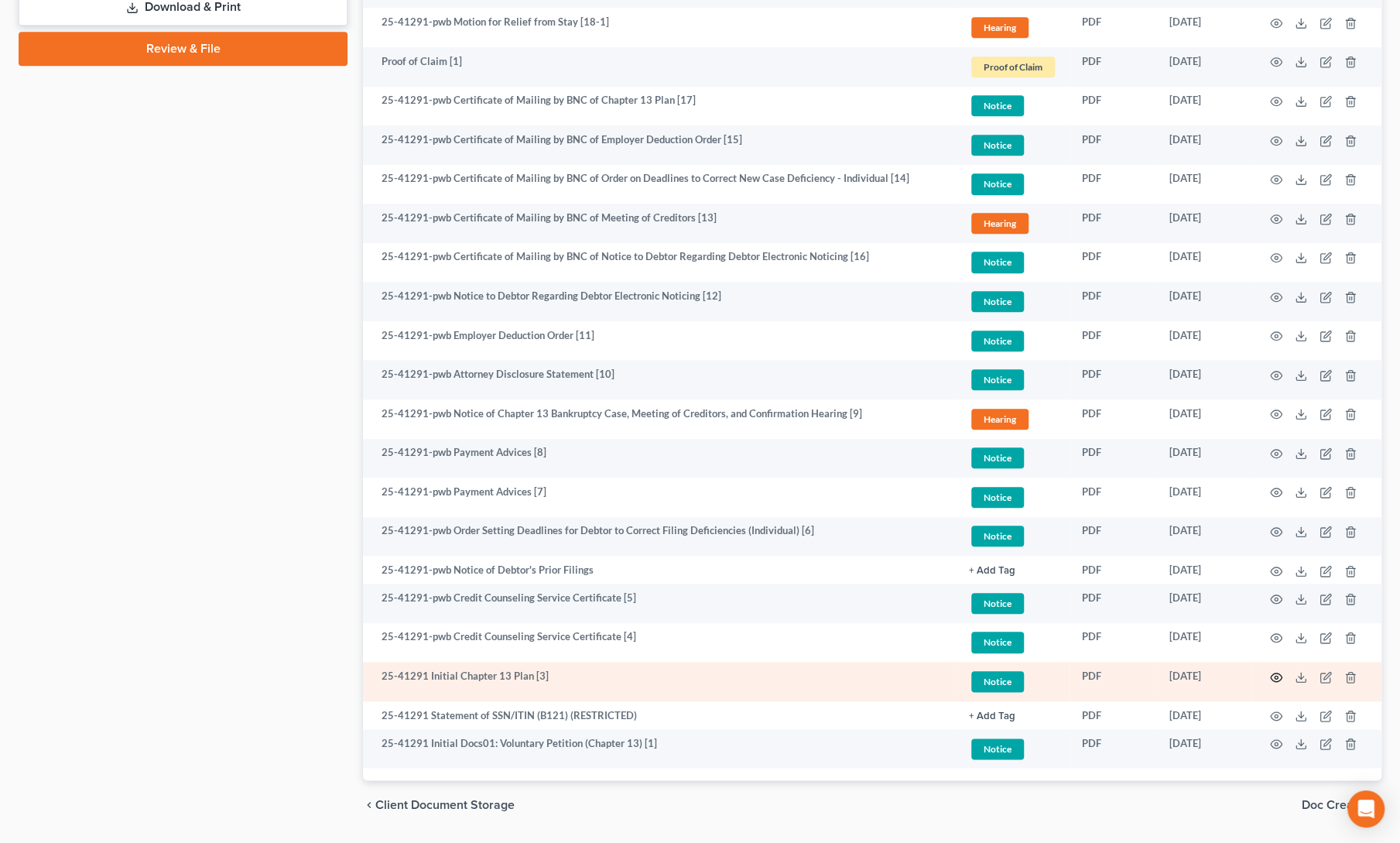
click at [1273, 675] on icon "button" at bounding box center [1277, 678] width 13 height 13
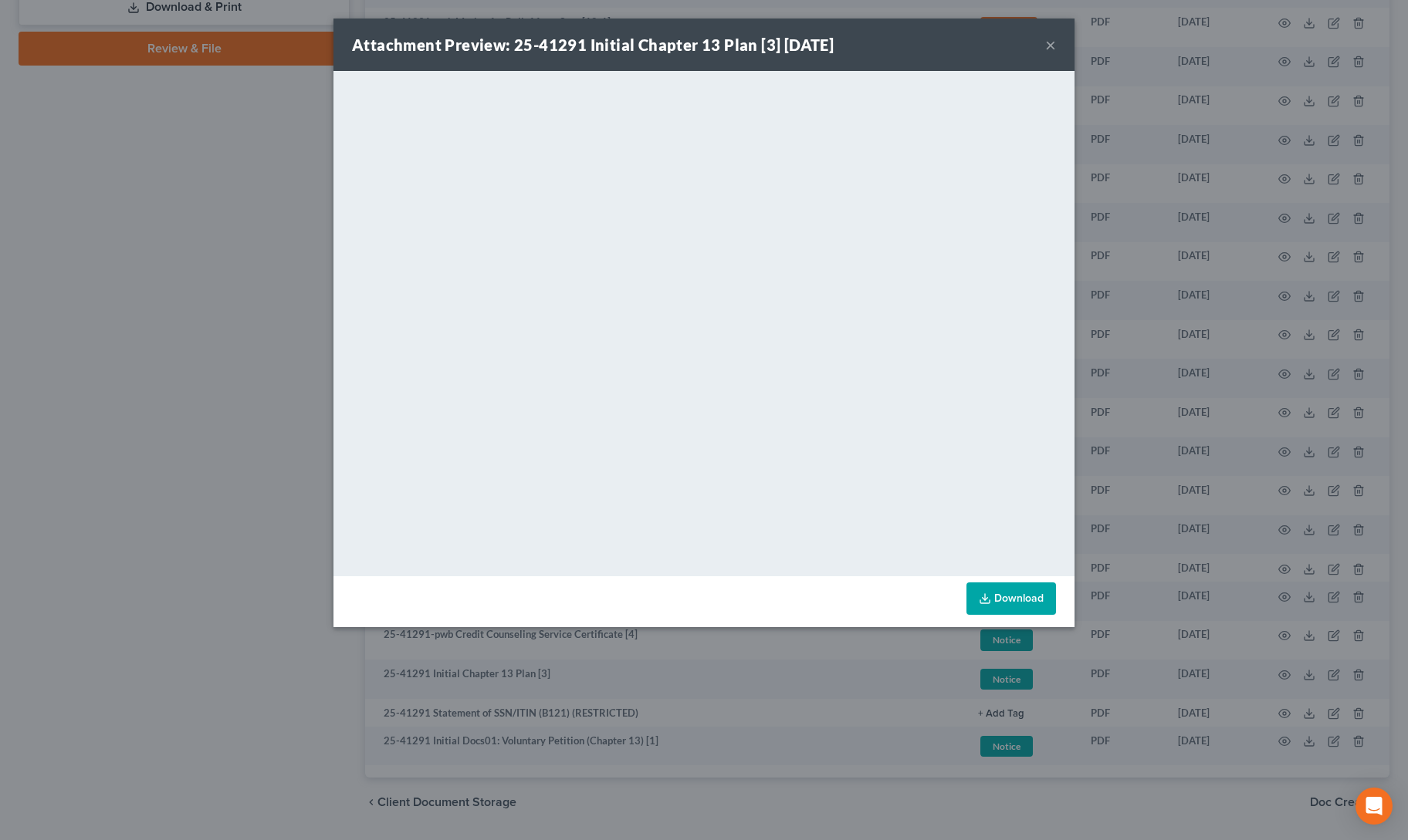
click at [158, 614] on div "Attachment Preview: 25-41291 Initial Chapter 13 Plan [3] [DATE] × <object ng-at…" at bounding box center [704, 420] width 1408 height 840
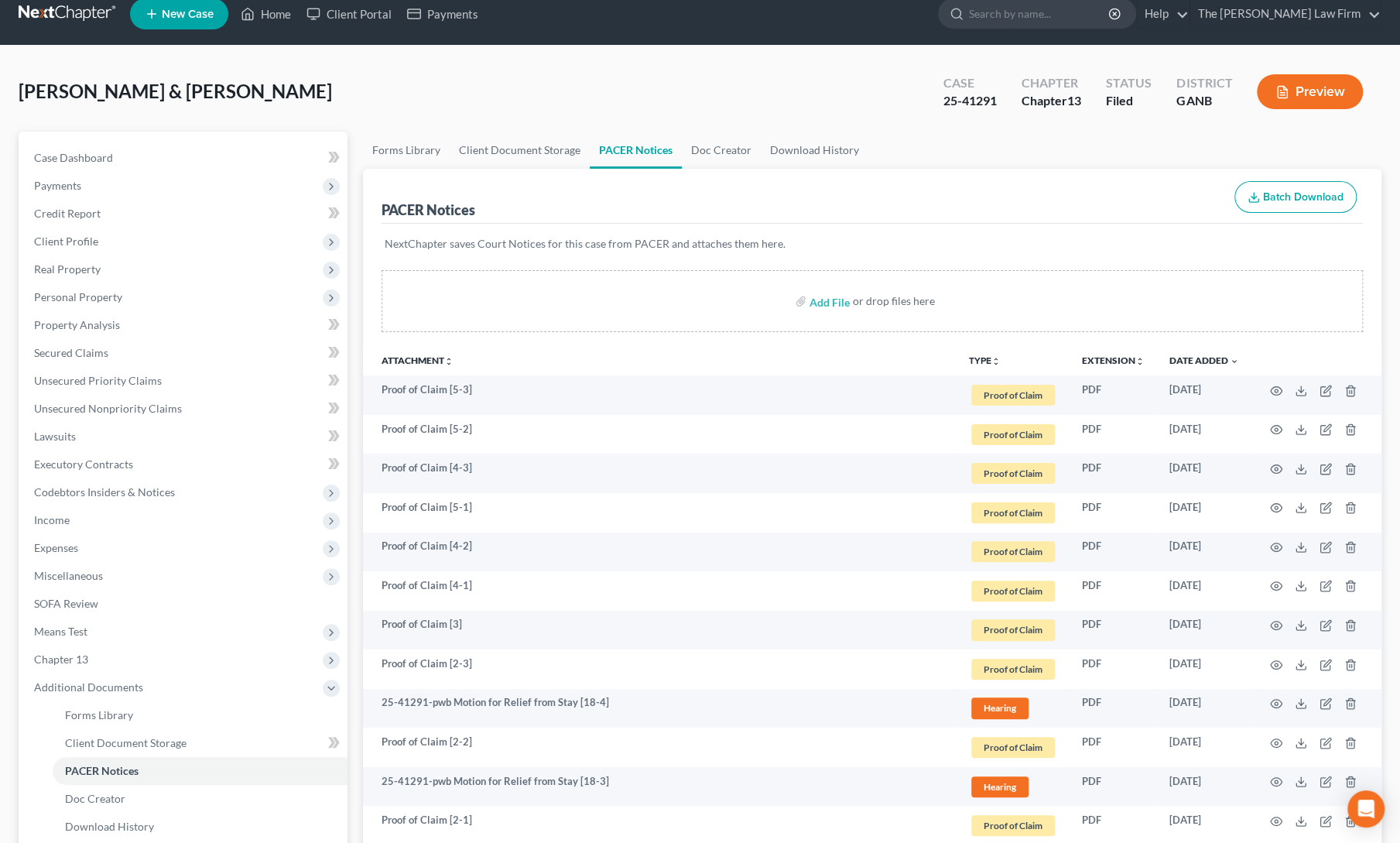
scroll to position [0, 0]
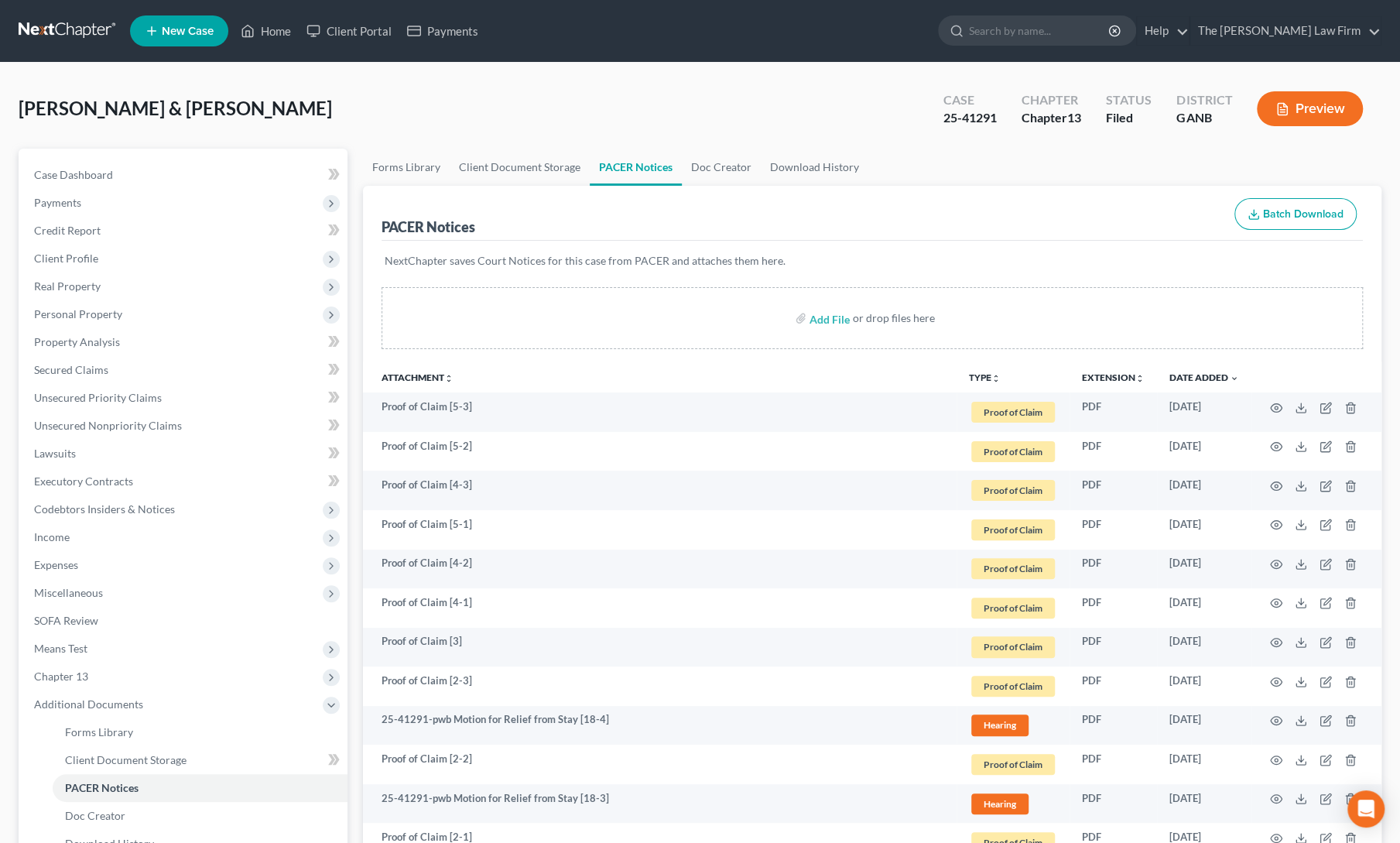
click at [1317, 106] on button "Preview" at bounding box center [1310, 109] width 106 height 35
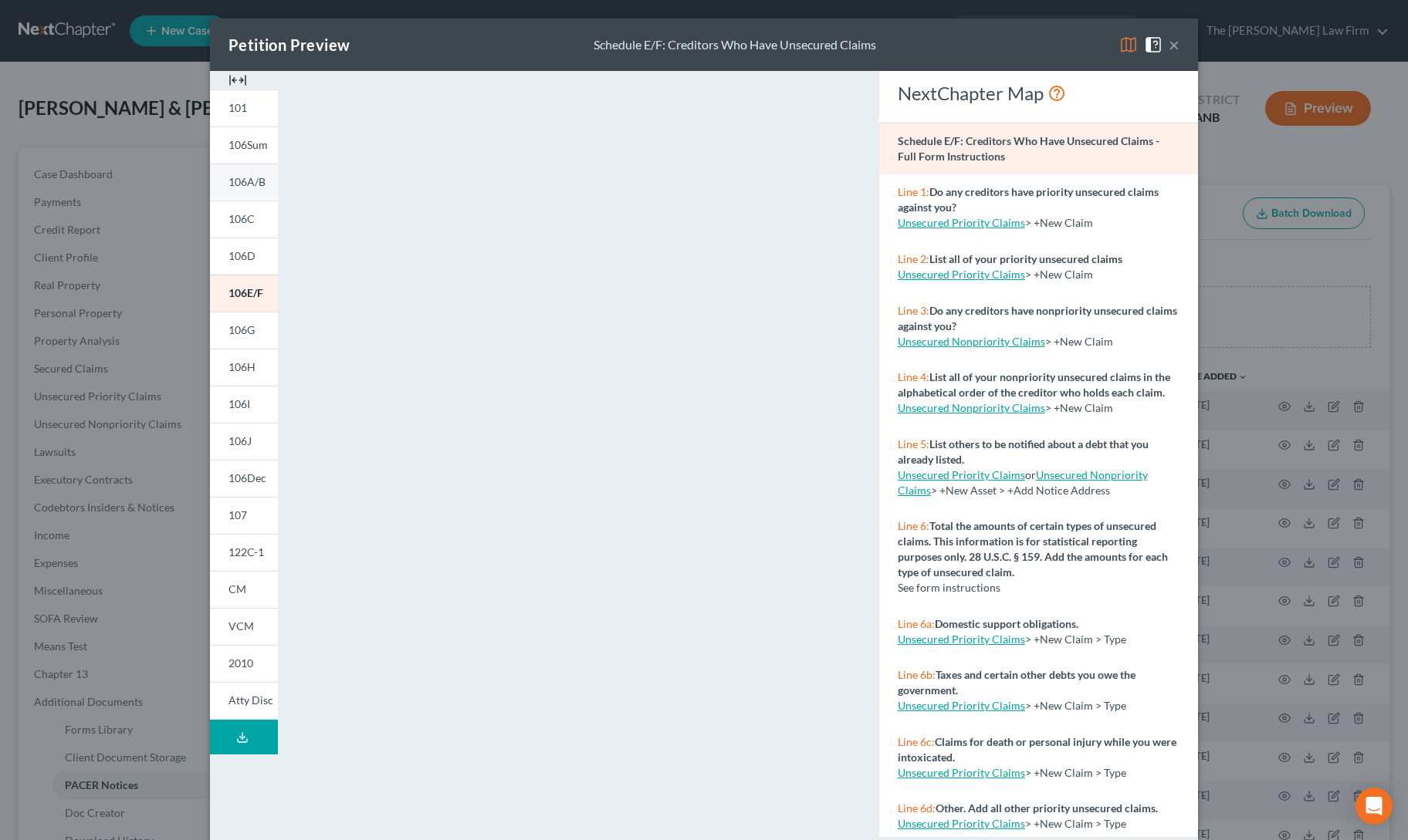
click at [235, 177] on span "106A/B" at bounding box center [246, 182] width 37 height 13
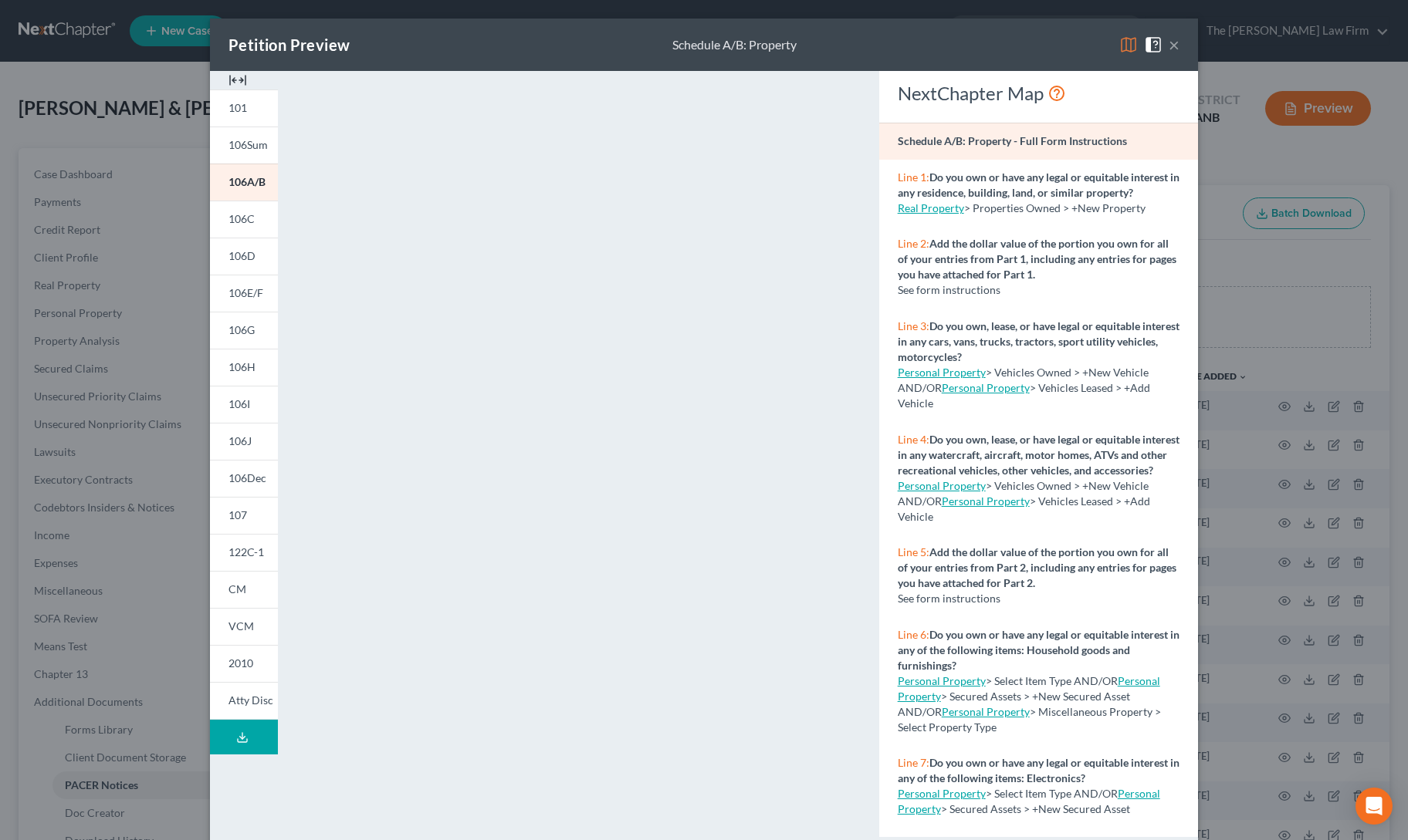
click at [1169, 45] on button "×" at bounding box center [1174, 45] width 11 height 19
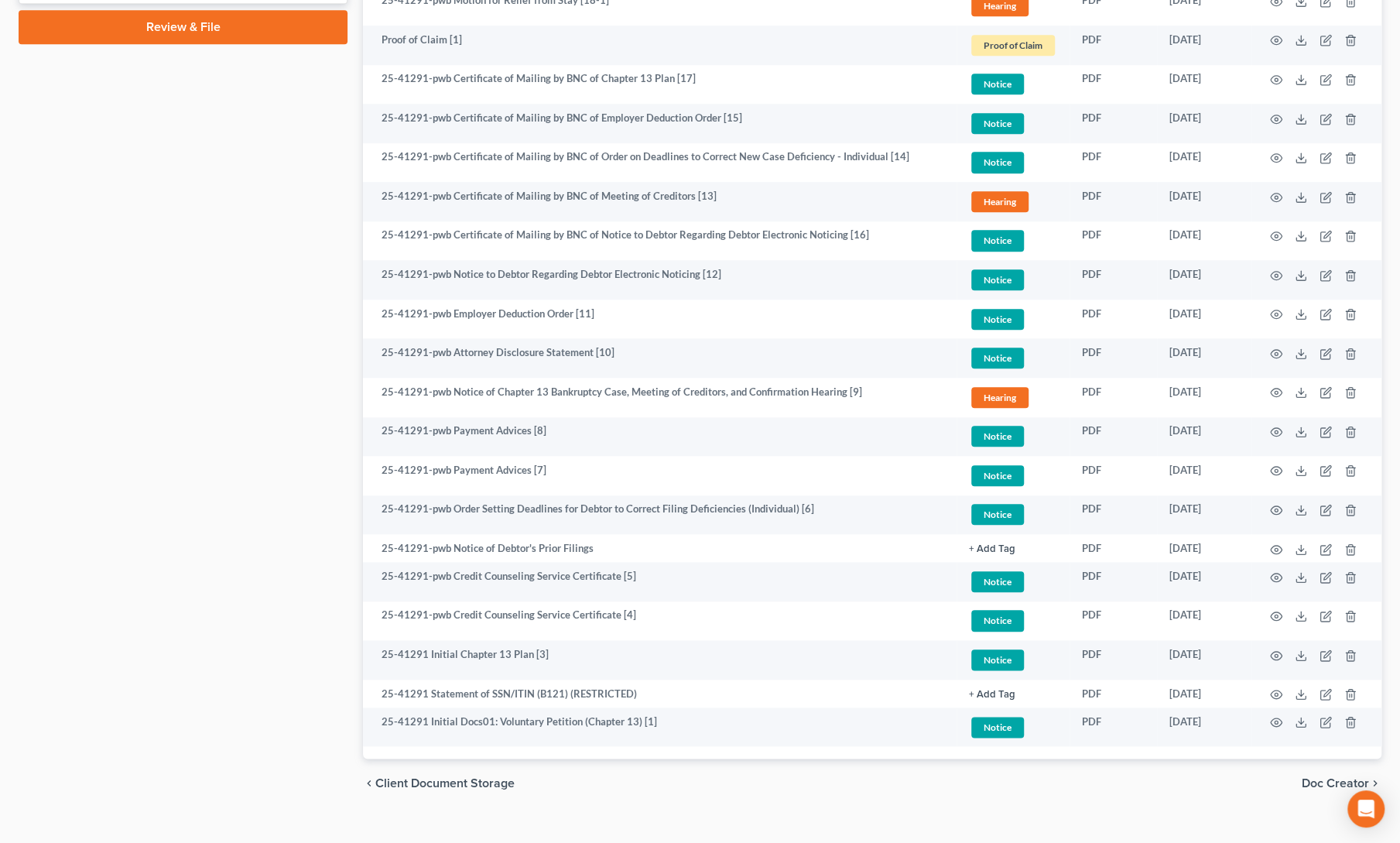
scroll to position [918, 0]
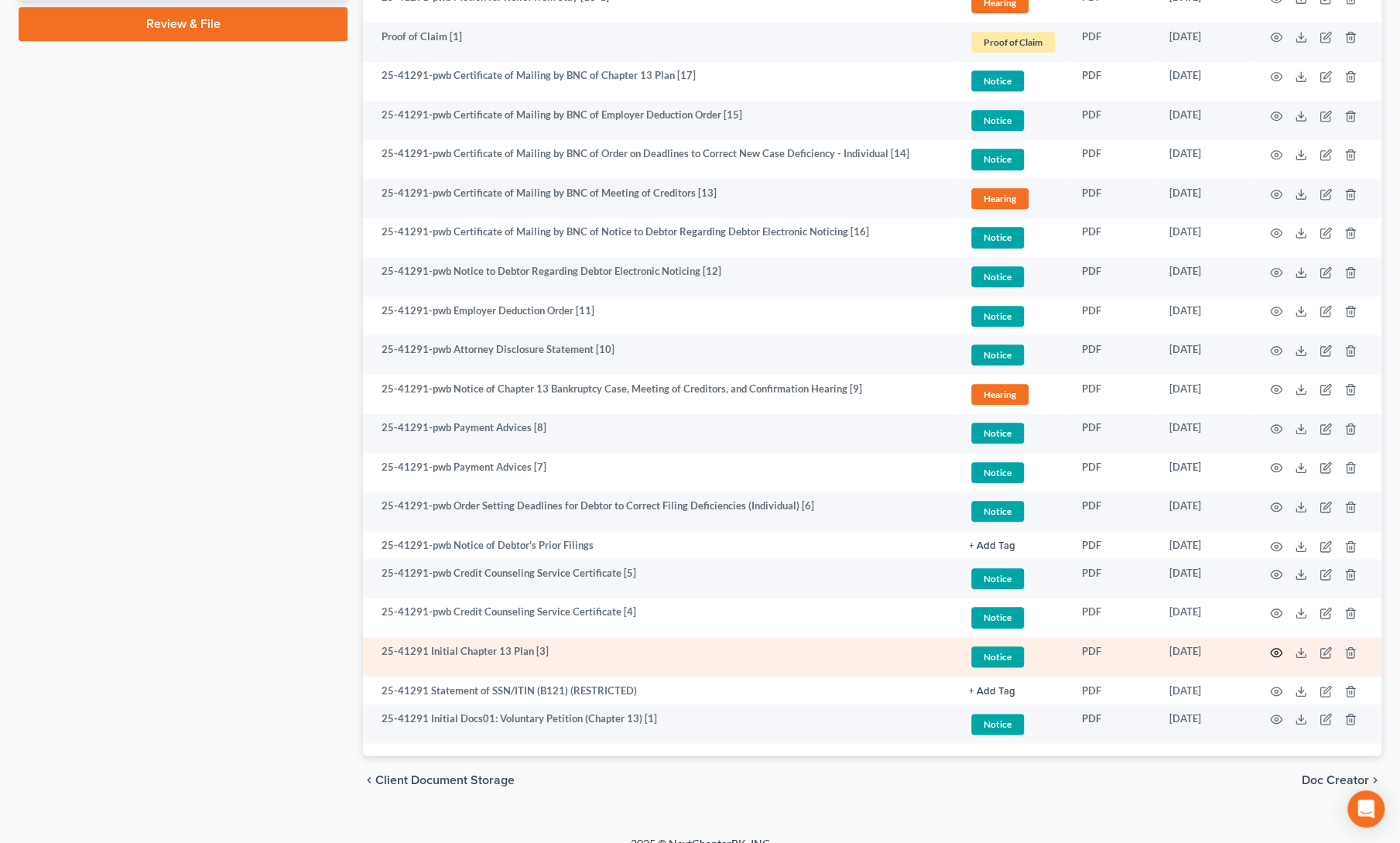
click at [1275, 652] on circle "button" at bounding box center [1277, 653] width 3 height 3
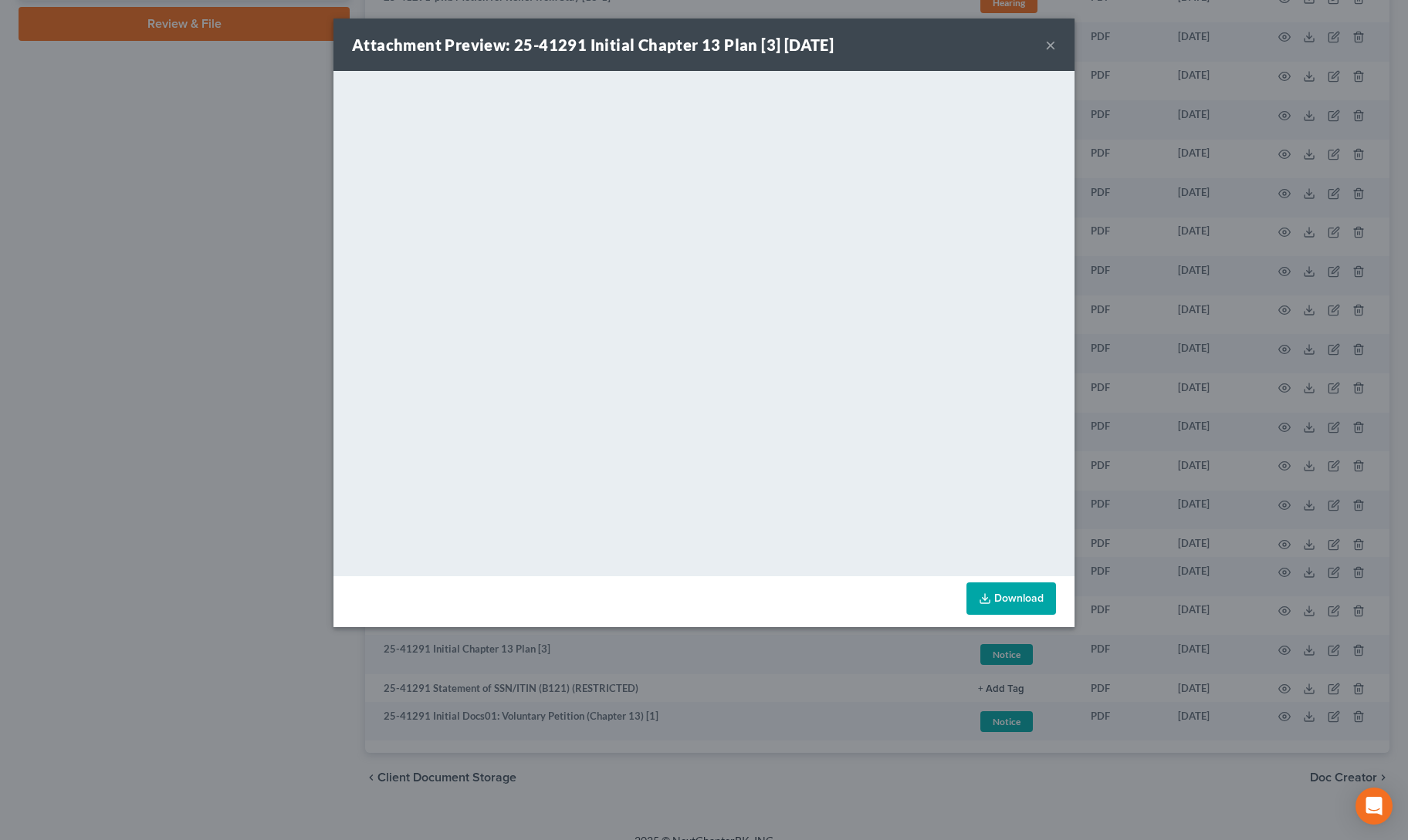
click at [745, 34] on div "Attachment Preview: 25-41291 Initial Chapter 13 Plan [3] [DATE]" at bounding box center [593, 45] width 482 height 22
click at [1085, 409] on div "Attachment Preview: 25-41291 Initial Chapter 13 Plan [3] [DATE] × <object ng-at…" at bounding box center [704, 420] width 1408 height 840
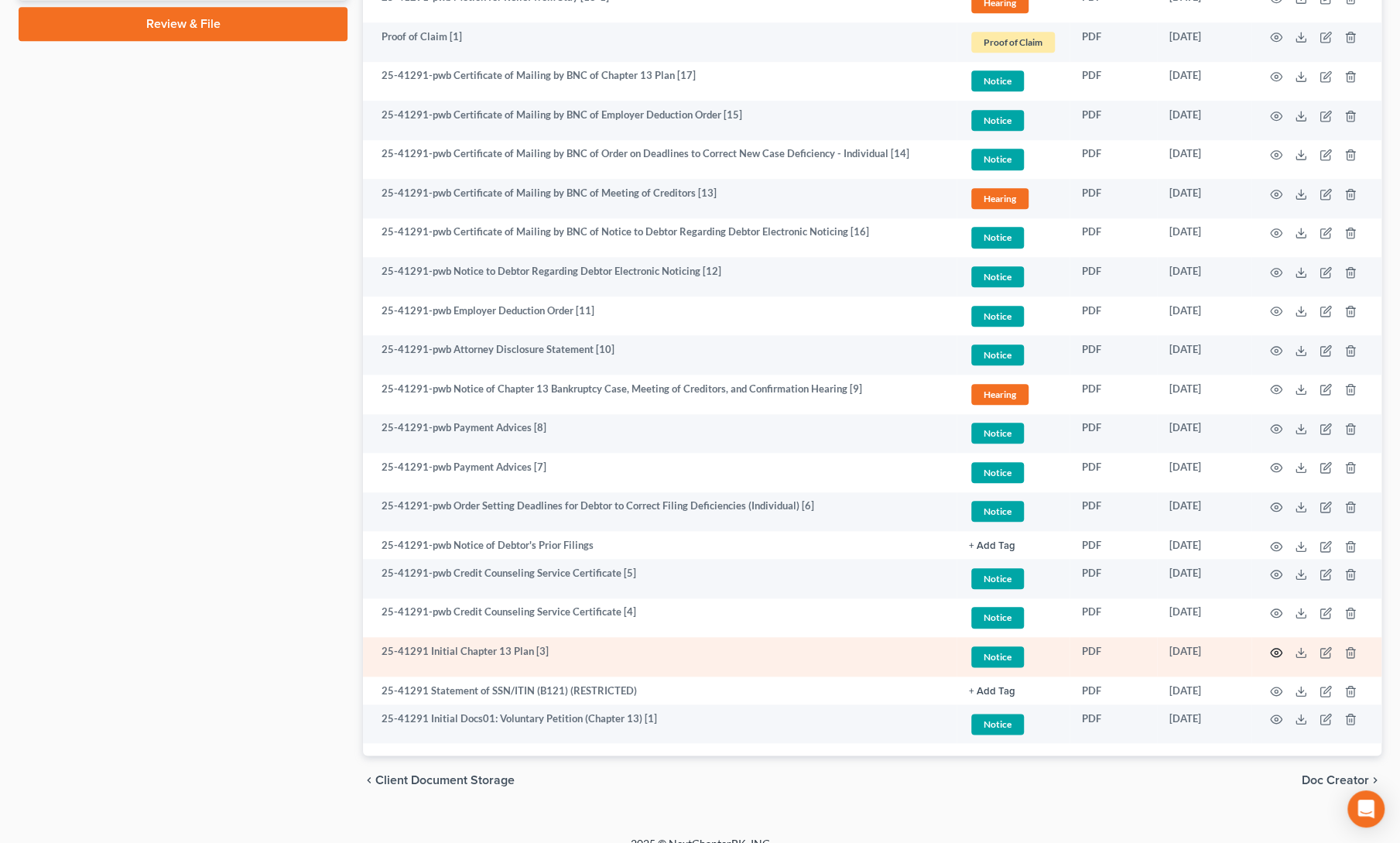
click at [1273, 650] on icon "button" at bounding box center [1277, 653] width 13 height 13
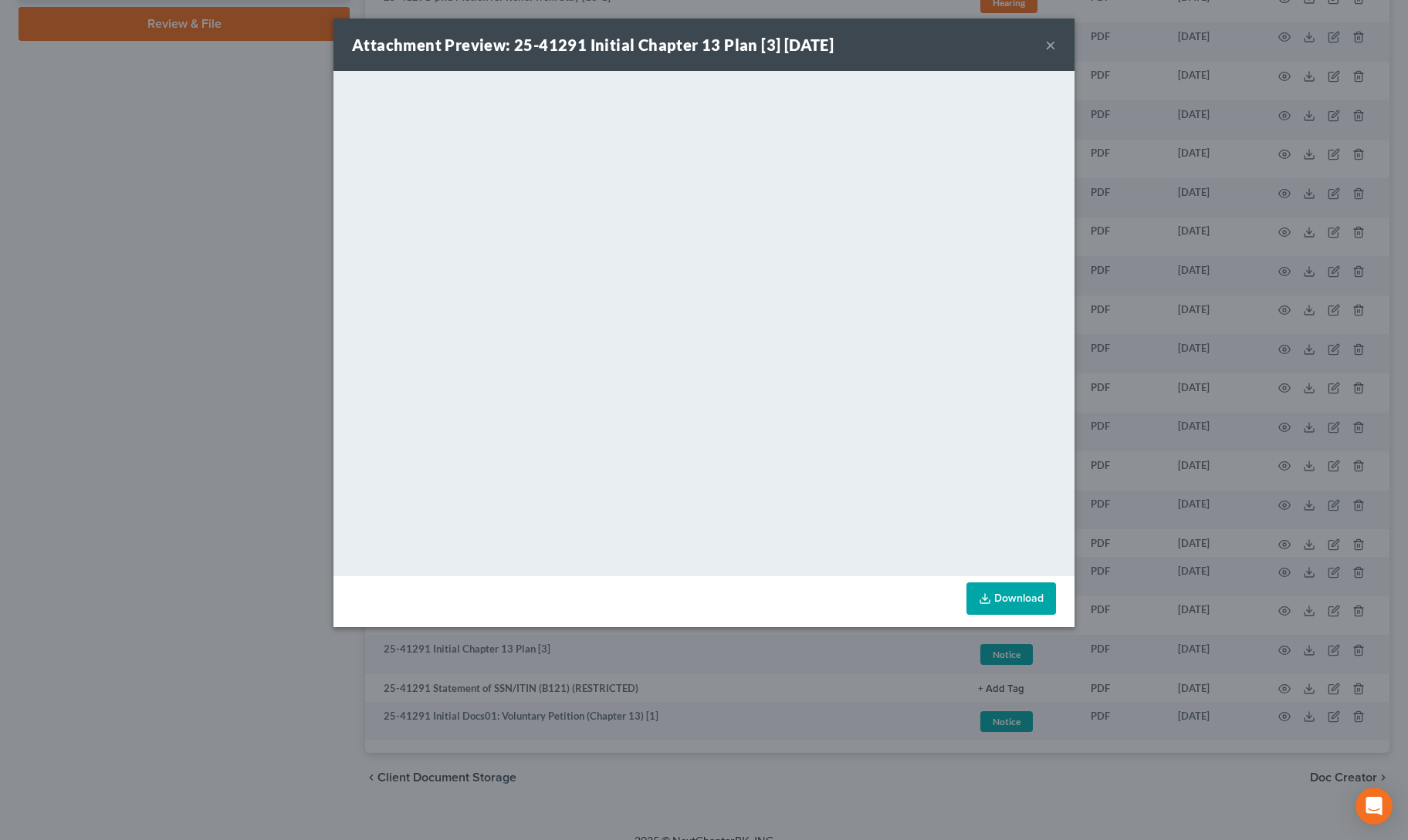
click at [785, 45] on strong "Attachment Preview: 25-41291 Initial Chapter 13 Plan [3] [DATE]" at bounding box center [593, 45] width 482 height 19
click at [1051, 38] on button "×" at bounding box center [1051, 45] width 11 height 19
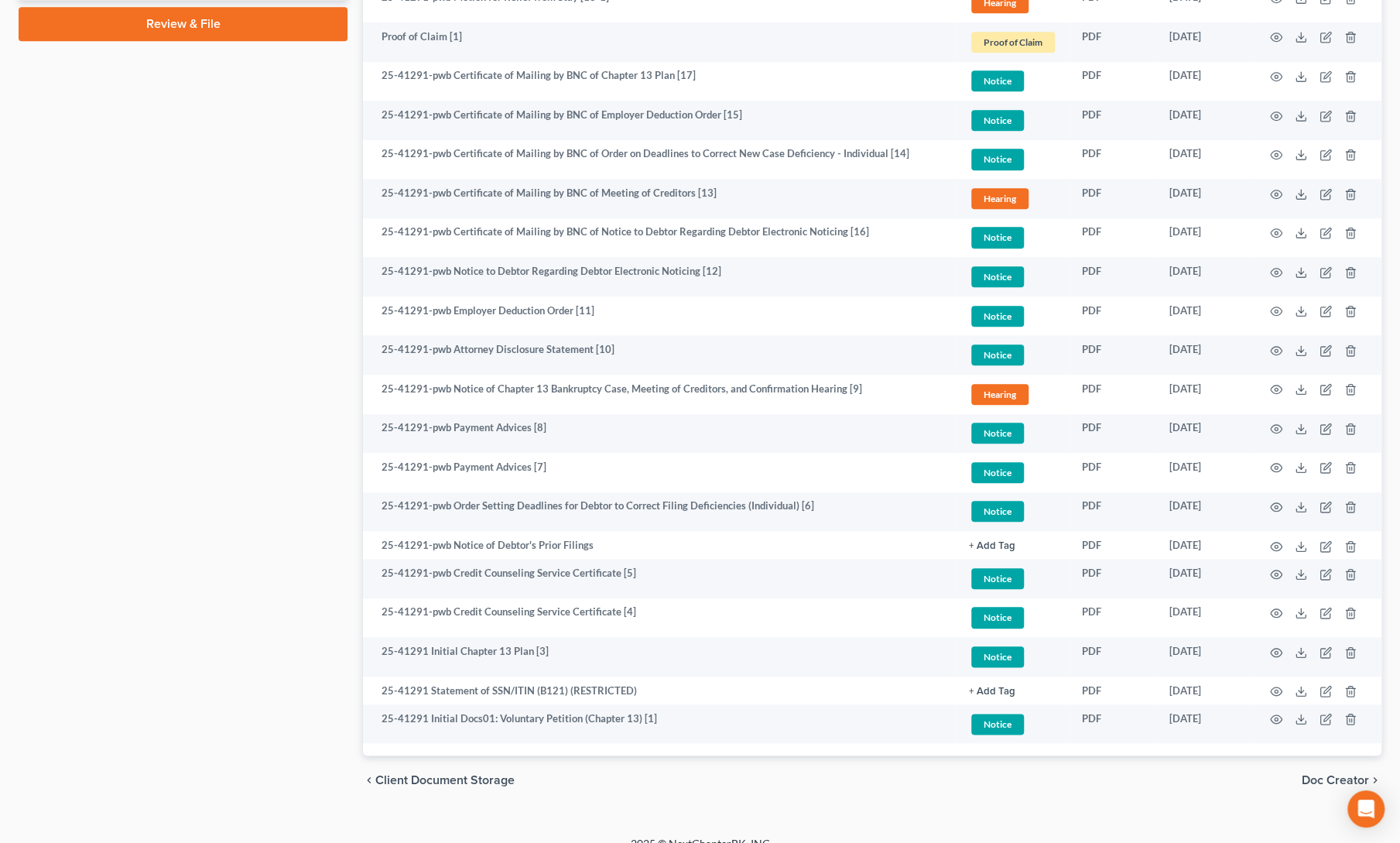
click at [277, 485] on div "Case Dashboard Payments Invoices Payments Payments Credit Report Client Profile" at bounding box center [183, 18] width 344 height 1576
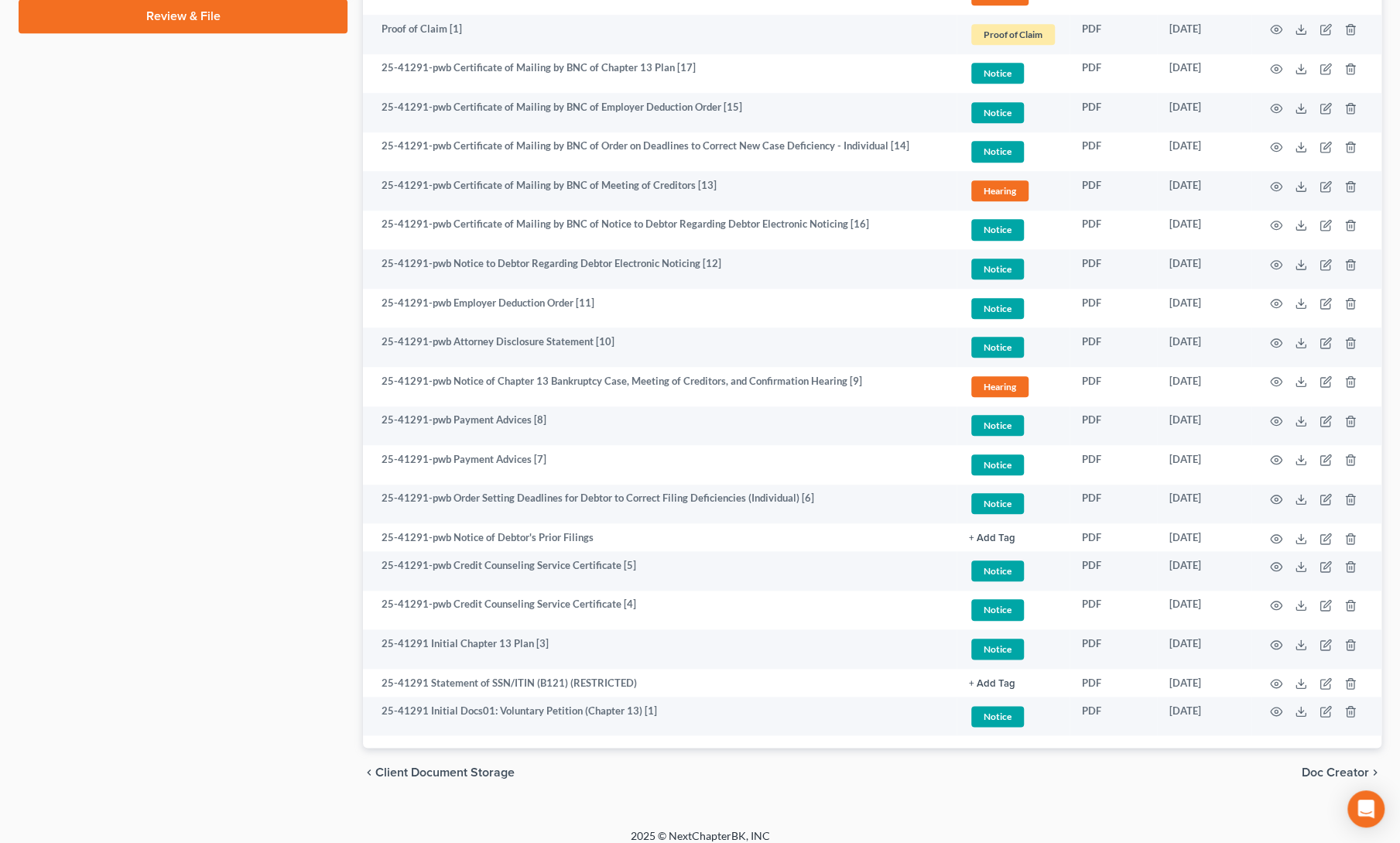
scroll to position [928, 0]
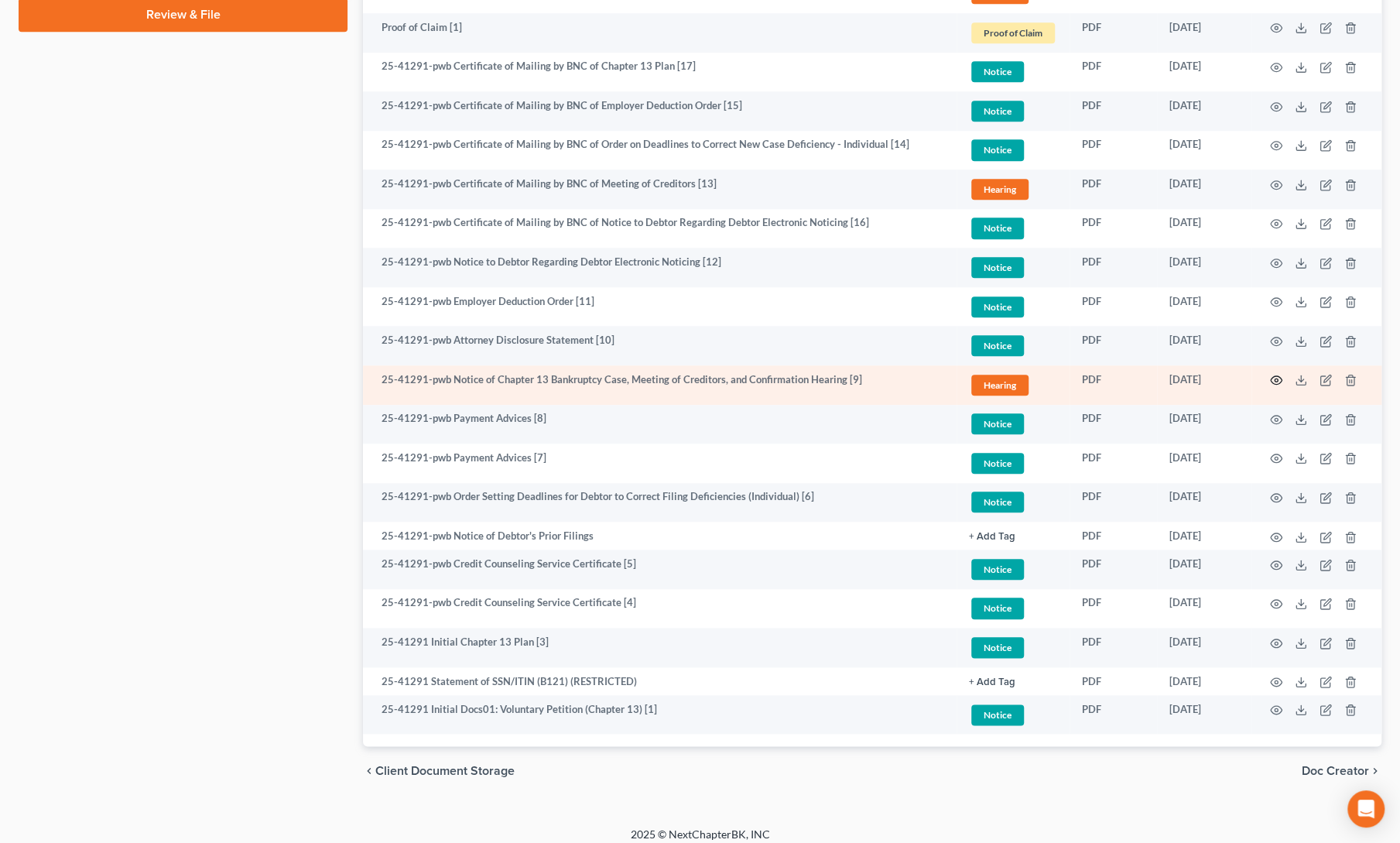
click at [1272, 381] on icon "button" at bounding box center [1277, 381] width 13 height 13
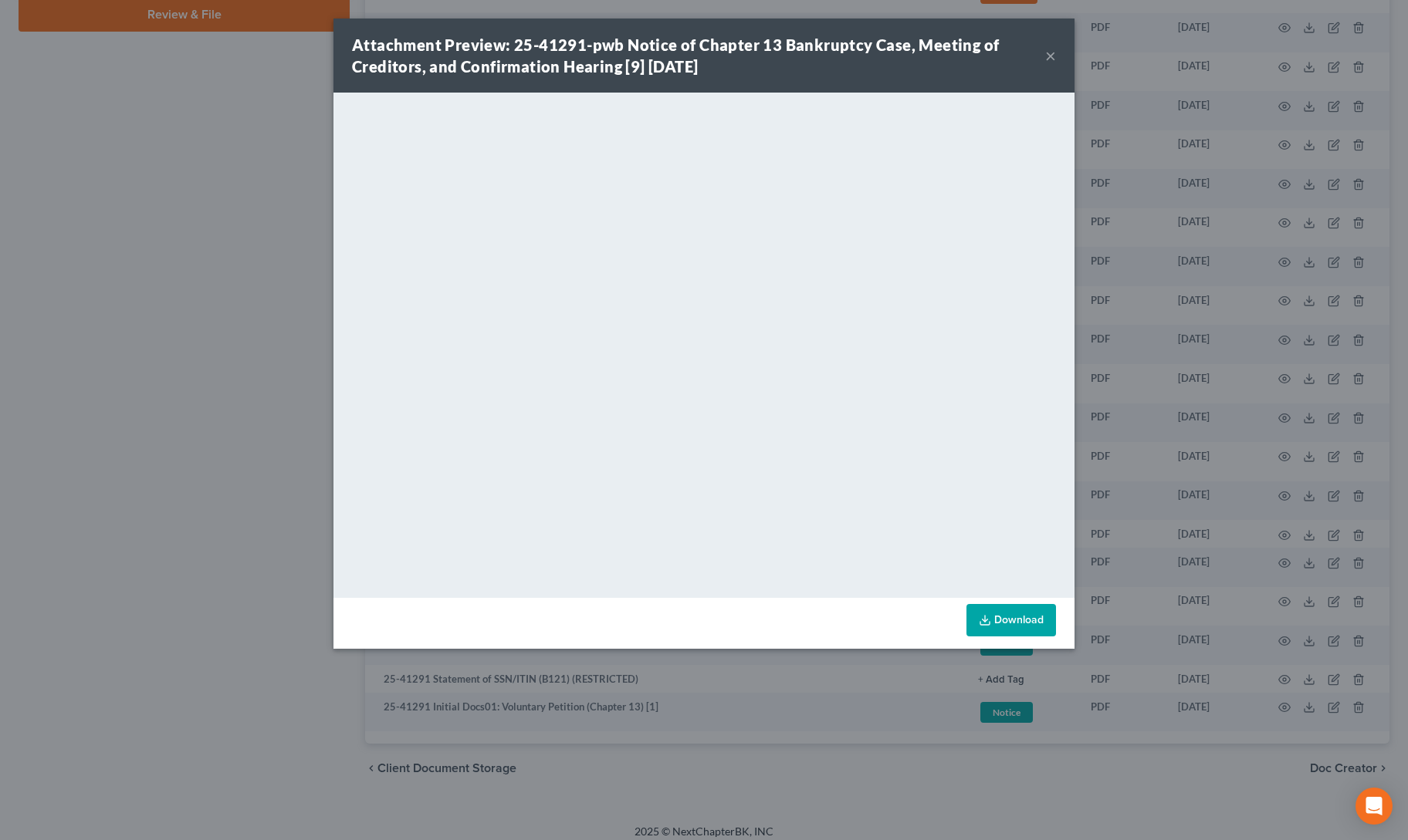
click at [1053, 56] on button "×" at bounding box center [1051, 56] width 11 height 19
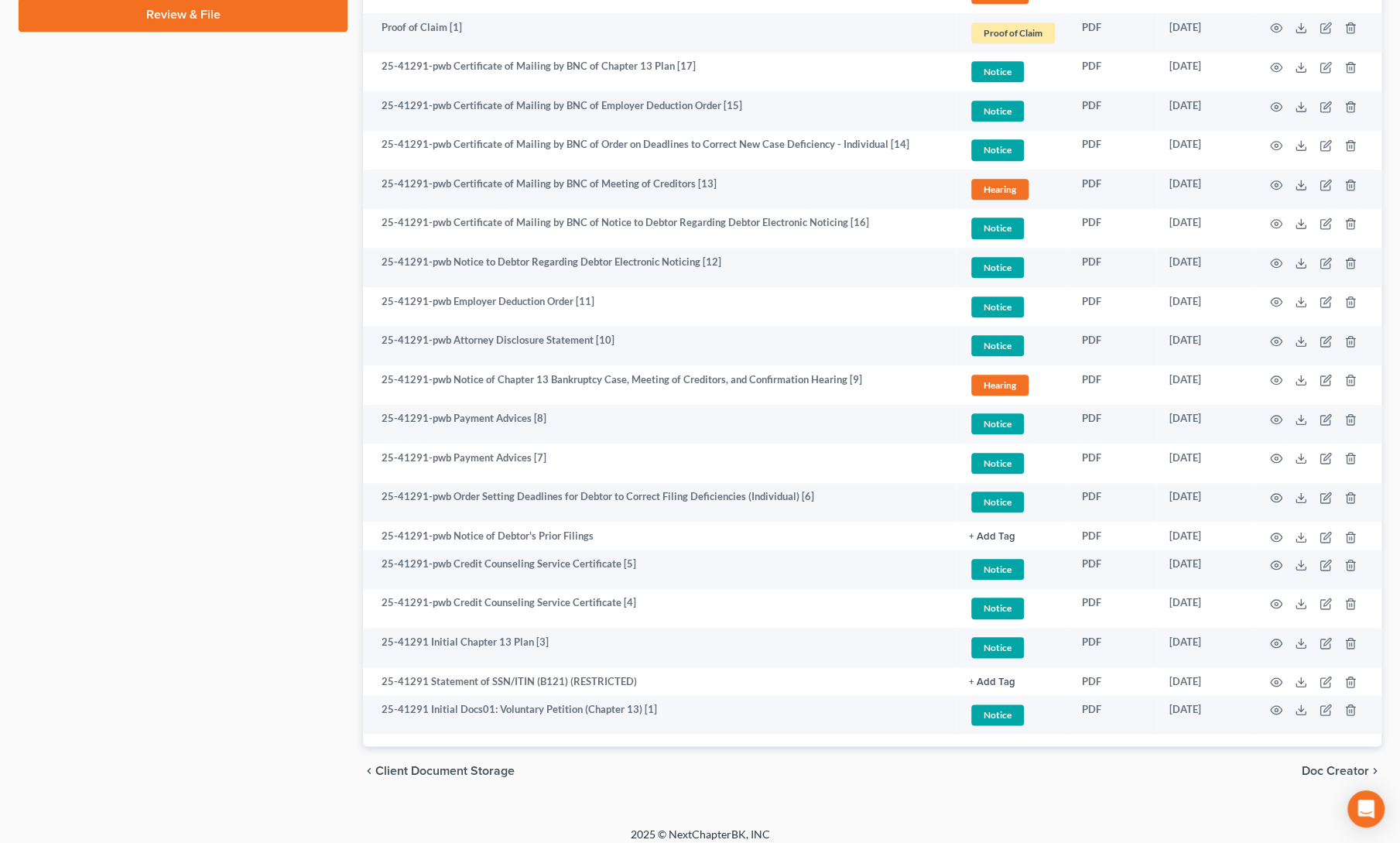
click at [244, 303] on div "Case Dashboard Payments Invoices Payments Payments Credit Report Client Profile" at bounding box center [183, 9] width 344 height 1576
